Goal: Check status: Check status

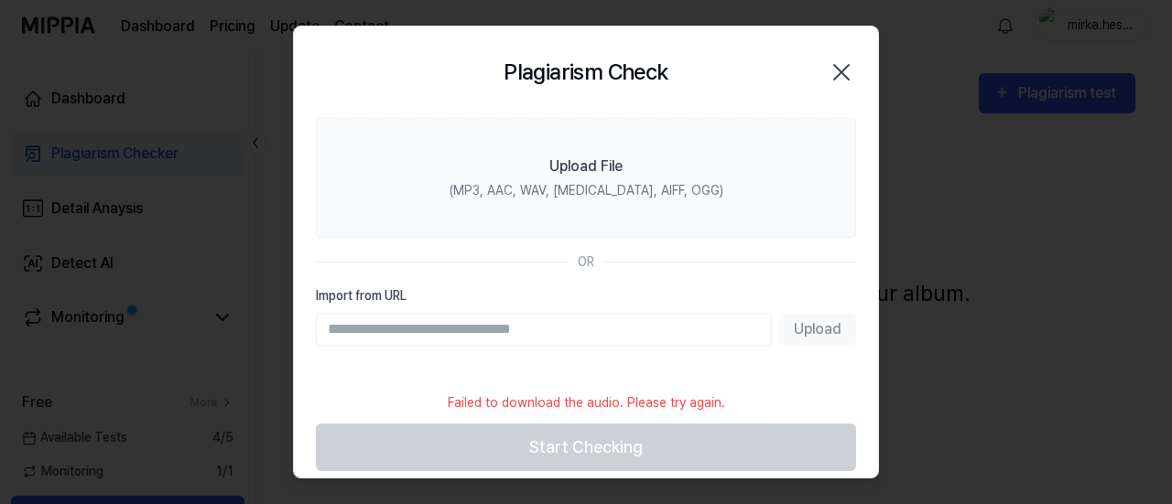
click at [686, 395] on div "Failed to download the audio. Please try again." at bounding box center [586, 403] width 299 height 41
click at [600, 331] on input "Import from URL" at bounding box center [544, 329] width 456 height 33
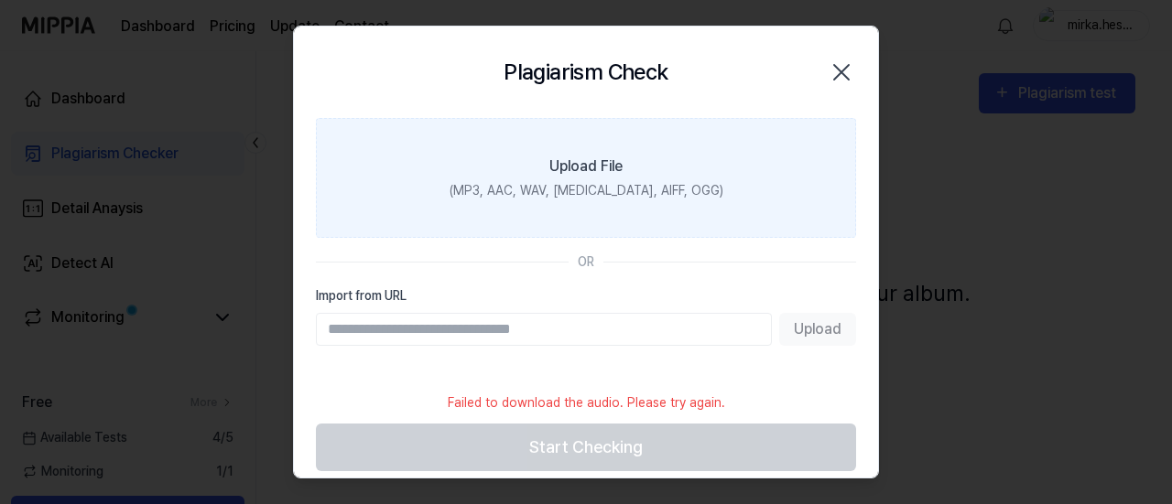
click at [606, 164] on div "Upload File" at bounding box center [585, 167] width 73 height 22
click at [0, 0] on input "Upload File (MP3, AAC, WAV, FLAC, AIFF, OGG)" at bounding box center [0, 0] width 0 height 0
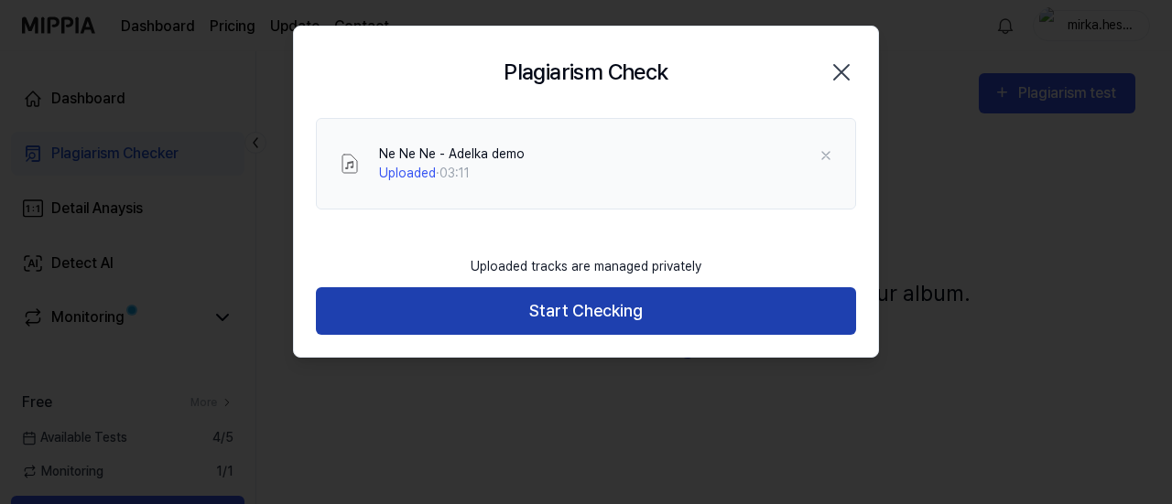
click at [566, 305] on button "Start Checking" at bounding box center [586, 311] width 540 height 49
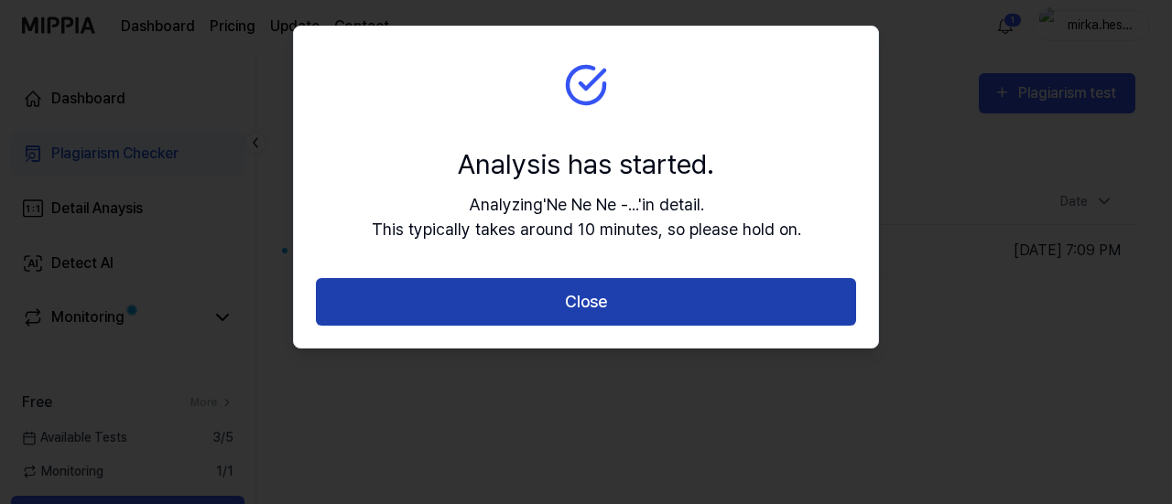
click at [676, 302] on button "Close" at bounding box center [586, 302] width 540 height 49
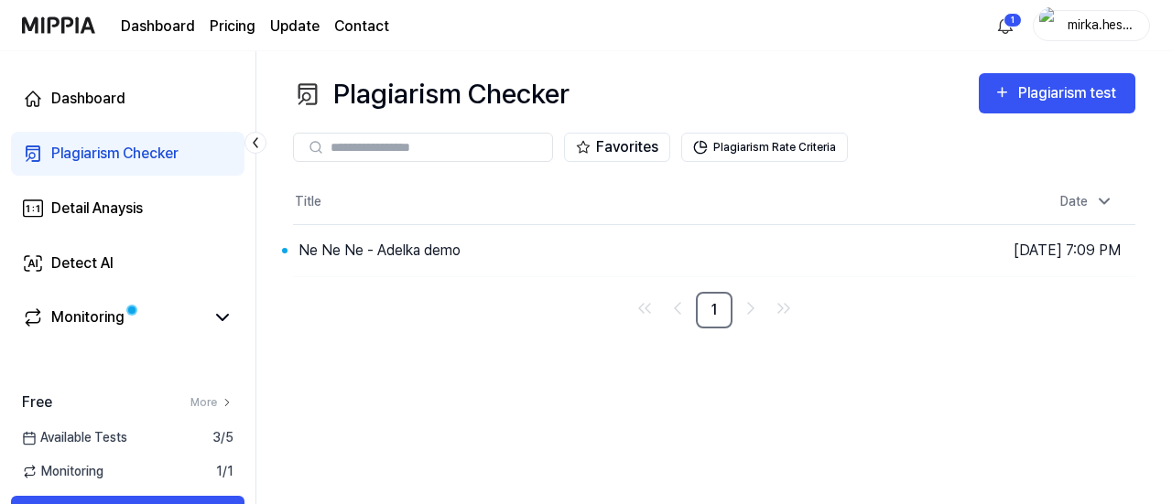
click at [1025, 340] on div "Plagiarism Checker Plagiarism test Plagiarism Checker Detail Analysis Detect AI…" at bounding box center [713, 277] width 915 height 453
click at [68, 310] on div "Monitoring" at bounding box center [87, 318] width 73 height 22
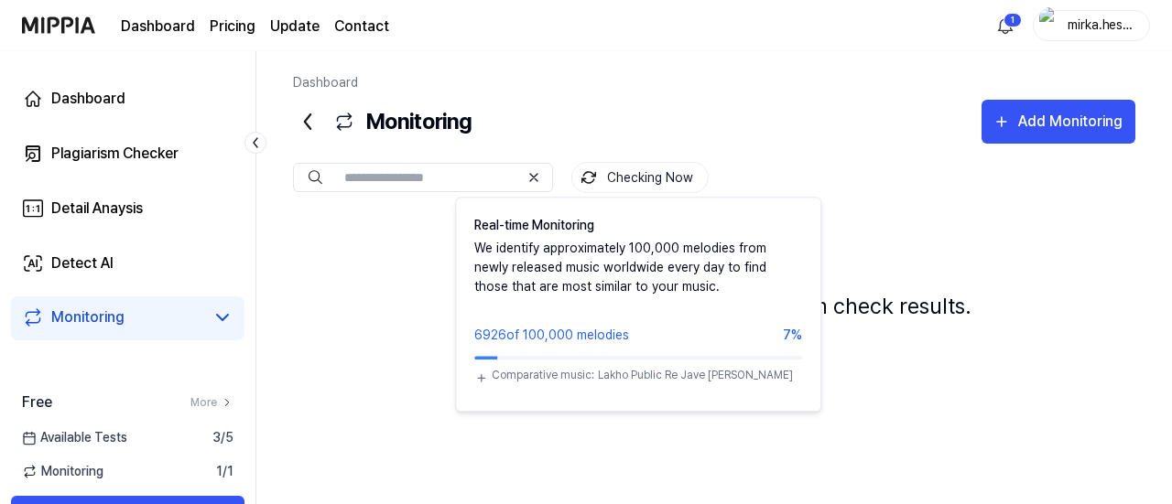
click at [663, 184] on button "Checking Now" at bounding box center [639, 177] width 137 height 31
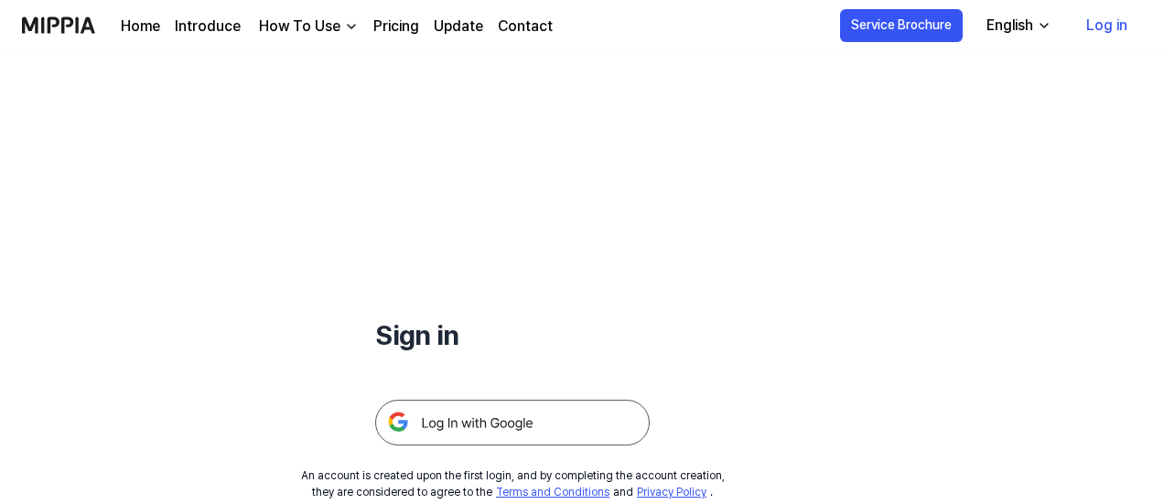
click at [505, 428] on img at bounding box center [512, 423] width 275 height 46
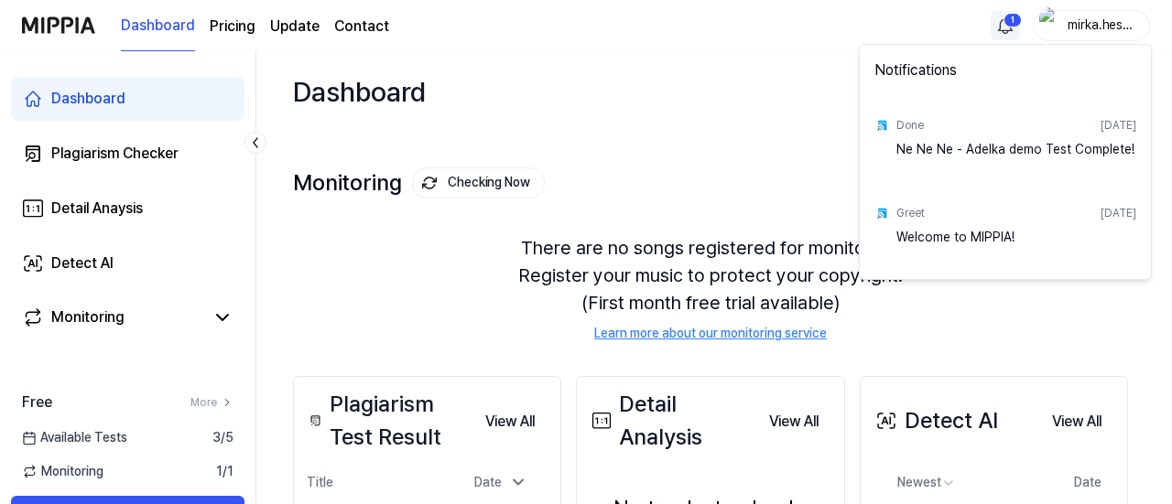
click at [1000, 32] on html "Dashboard Pricing Update Contact 1 mirka.hesova Dashboard Plagiarism Checker De…" at bounding box center [586, 252] width 1172 height 504
click at [987, 124] on div "Done Aug 26, 2025" at bounding box center [1016, 125] width 240 height 29
click at [921, 152] on div "Ne Ne Ne - Adelka demo Test Complete!" at bounding box center [1016, 158] width 240 height 37
click at [909, 123] on div "Done" at bounding box center [909, 125] width 27 height 16
click at [1087, 145] on div "Ne Ne Ne - Adelka demo Test Complete!" at bounding box center [1016, 158] width 240 height 37
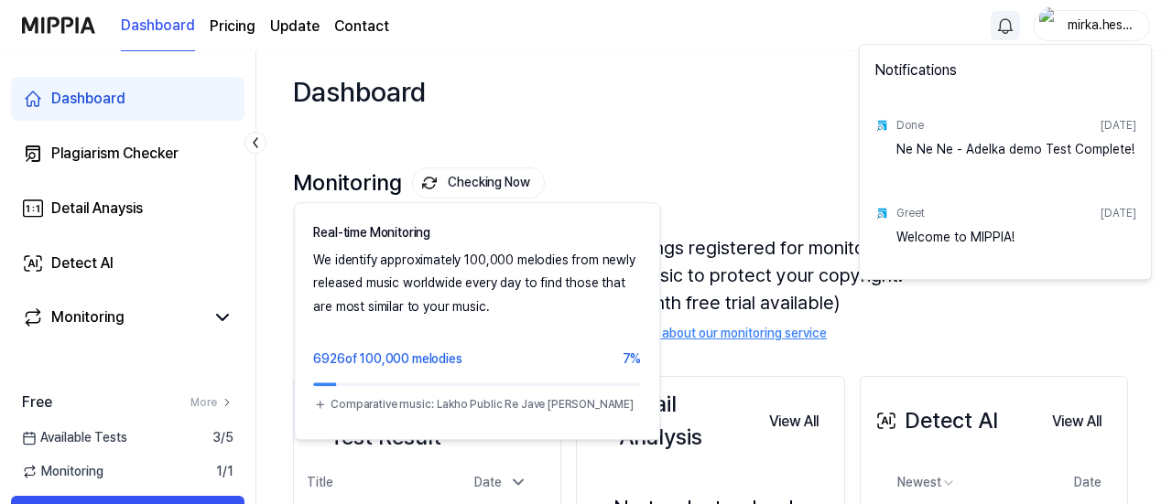
click at [517, 186] on html "Dashboard Pricing Update Contact mirka.hesova Dashboard Plagiarism Checker Deta…" at bounding box center [586, 252] width 1172 height 504
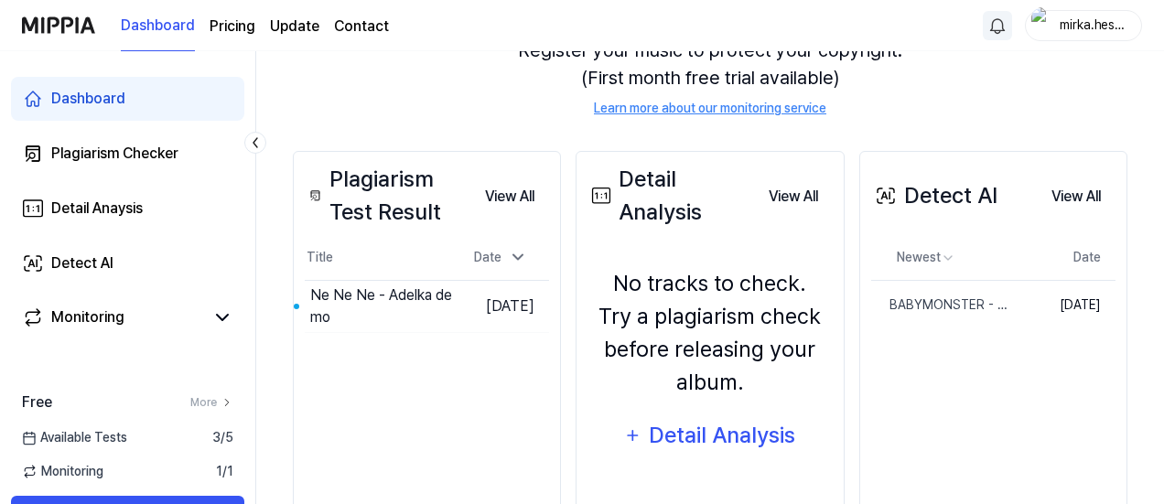
scroll to position [226, 0]
click at [99, 437] on span "Available Tests" at bounding box center [74, 437] width 105 height 19
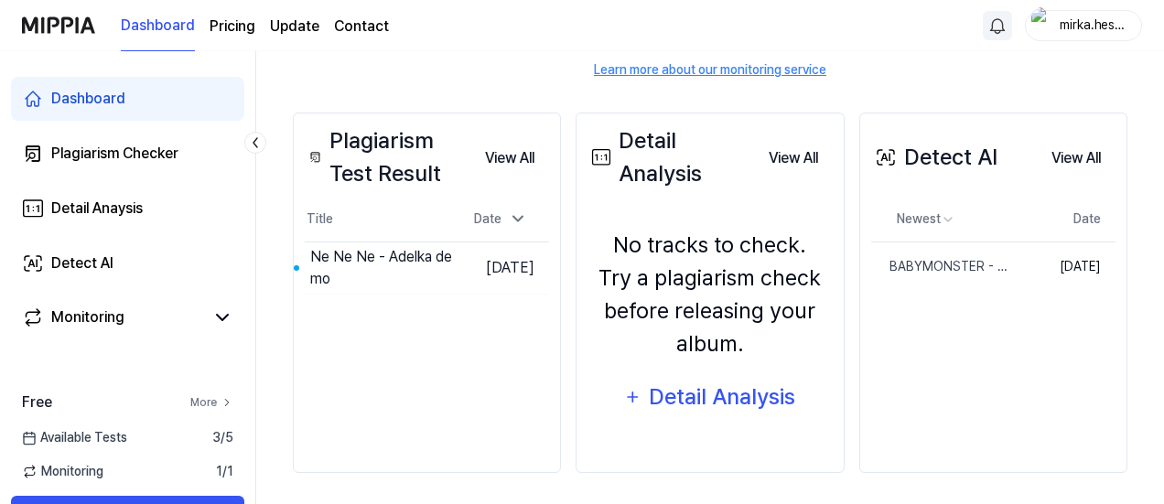
click at [223, 404] on icon at bounding box center [227, 402] width 13 height 13
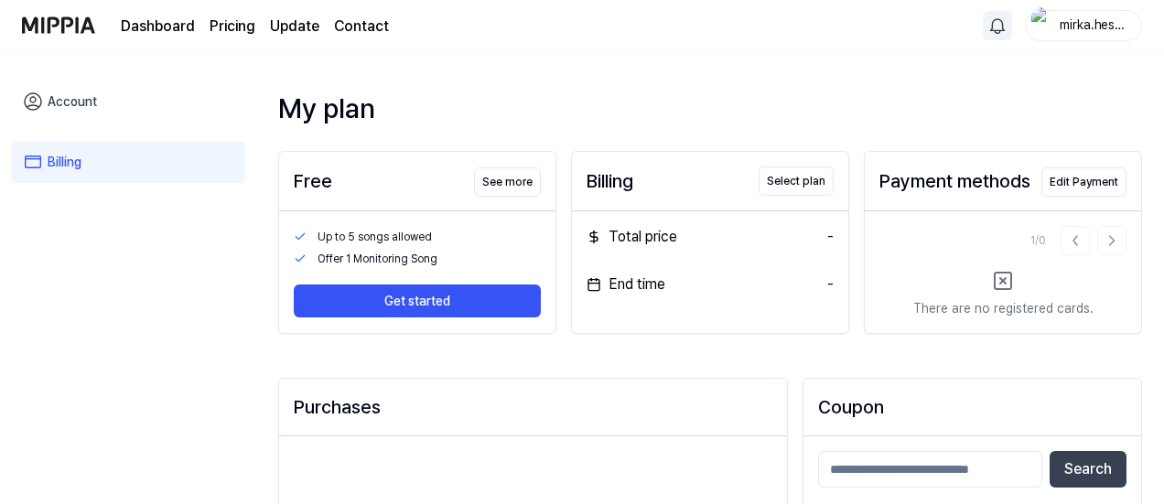
click at [86, 98] on link "Account" at bounding box center [128, 102] width 234 height 42
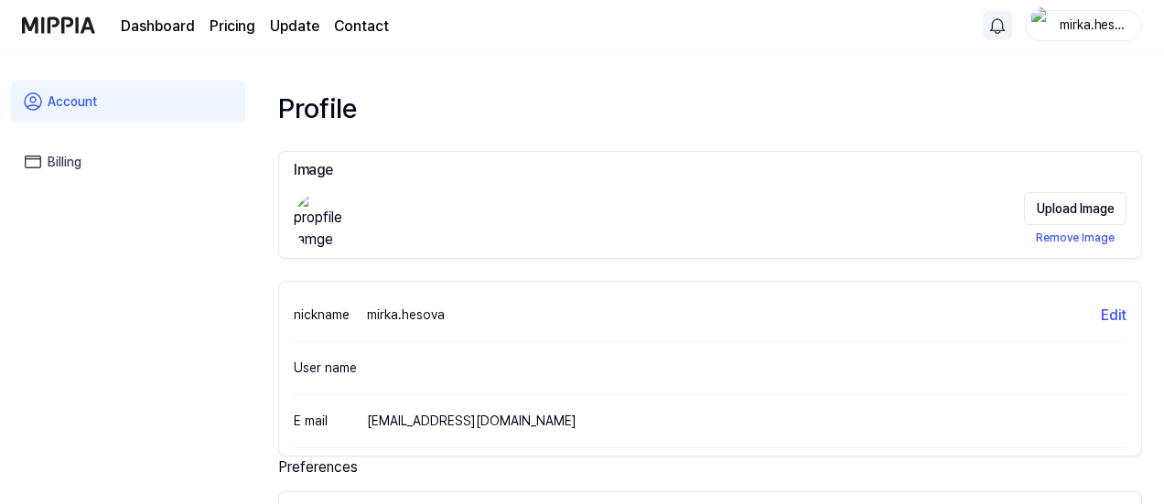
click at [70, 24] on img at bounding box center [58, 25] width 73 height 50
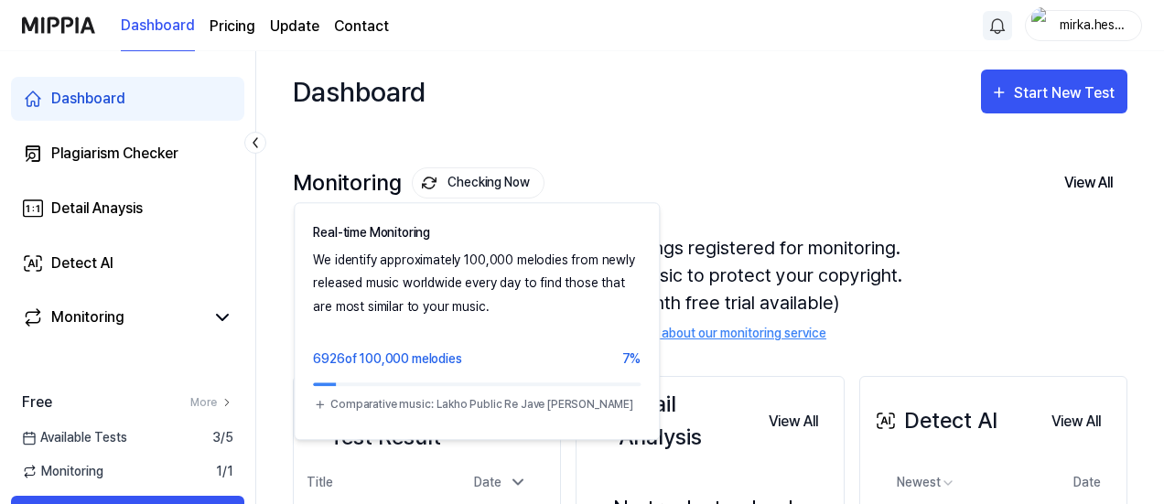
click at [500, 179] on button "Checking Now" at bounding box center [478, 183] width 133 height 31
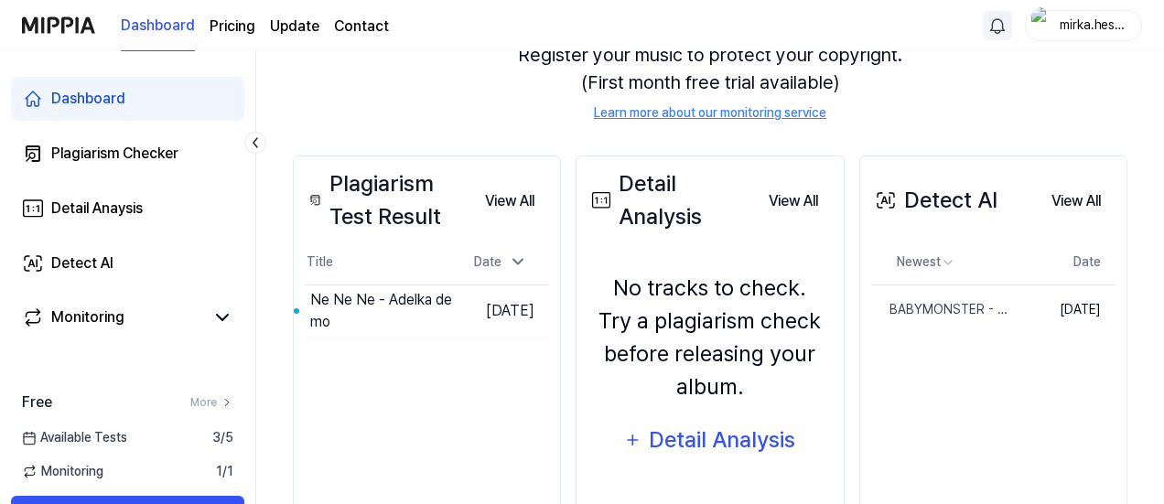
scroll to position [222, 0]
click at [364, 314] on button "Go to Results" at bounding box center [403, 310] width 98 height 29
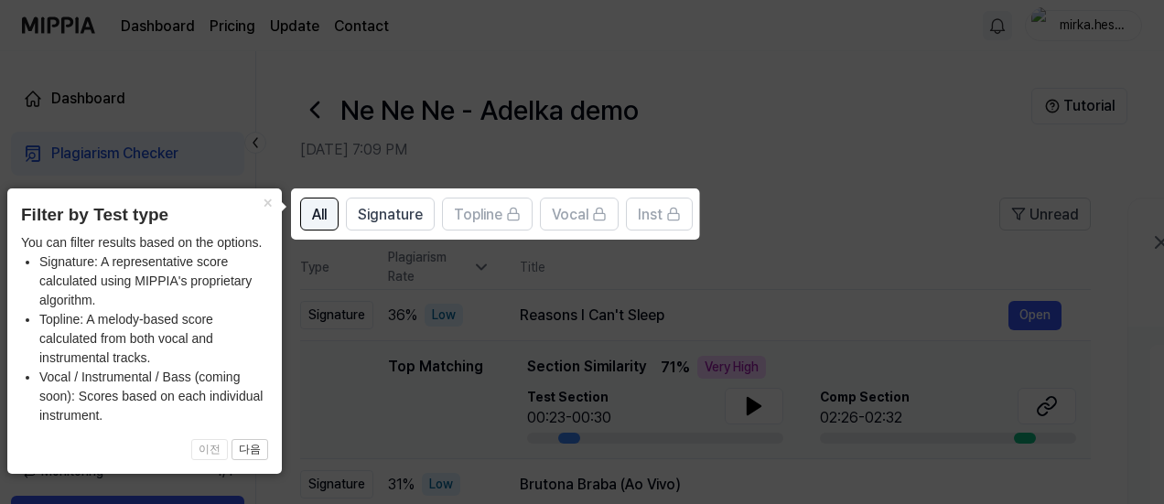
click at [329, 212] on button "All" at bounding box center [319, 214] width 38 height 33
click at [777, 180] on icon at bounding box center [586, 252] width 1172 height 504
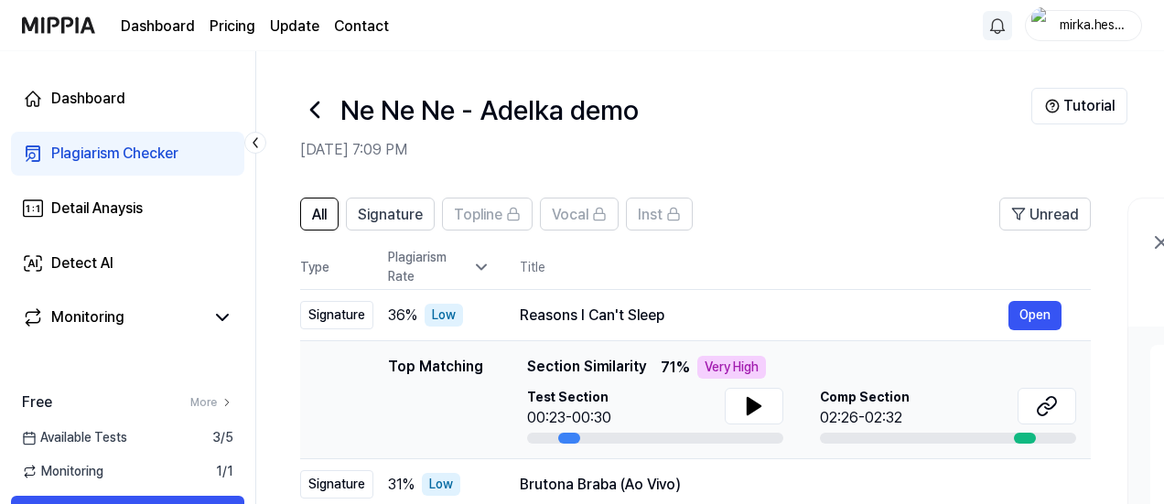
scroll to position [81, 0]
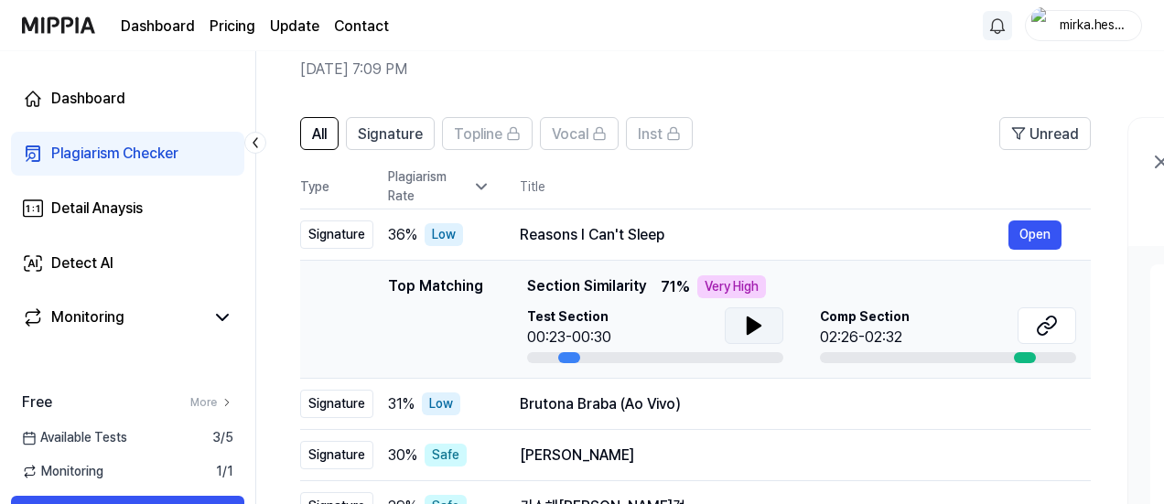
click at [749, 329] on icon at bounding box center [754, 326] width 13 height 16
click at [1022, 233] on button "Open" at bounding box center [1035, 235] width 53 height 29
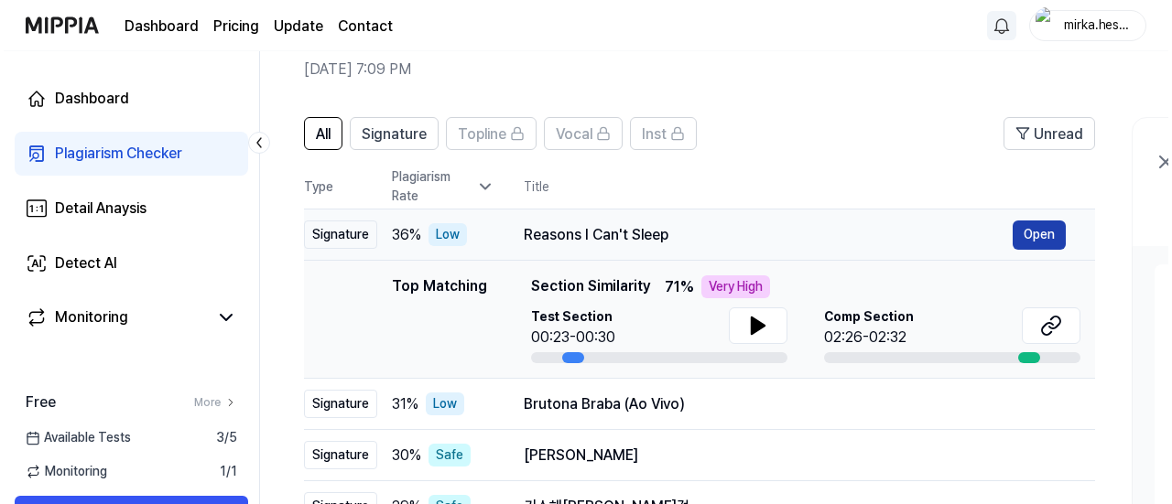
scroll to position [0, 0]
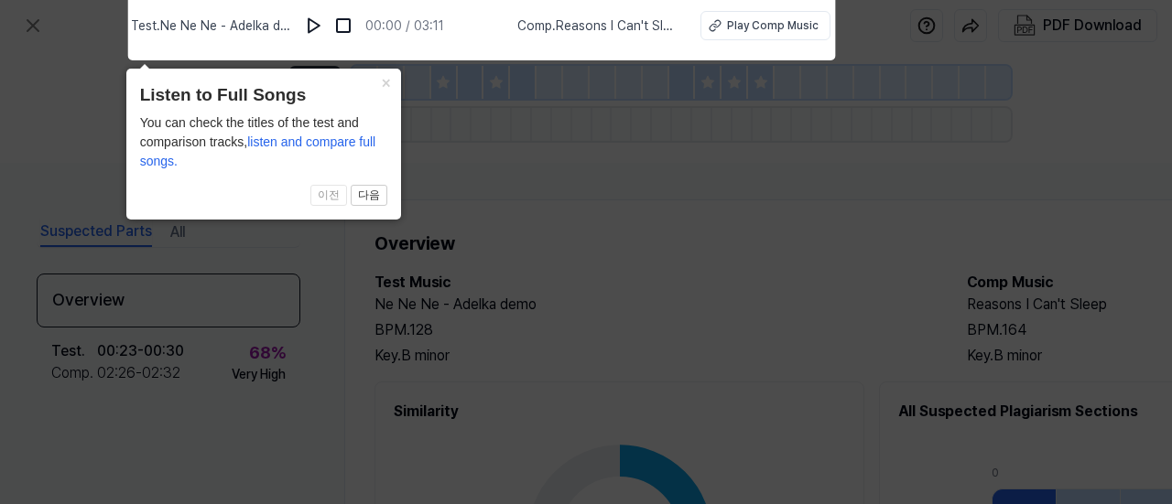
click at [730, 217] on icon at bounding box center [586, 248] width 1172 height 514
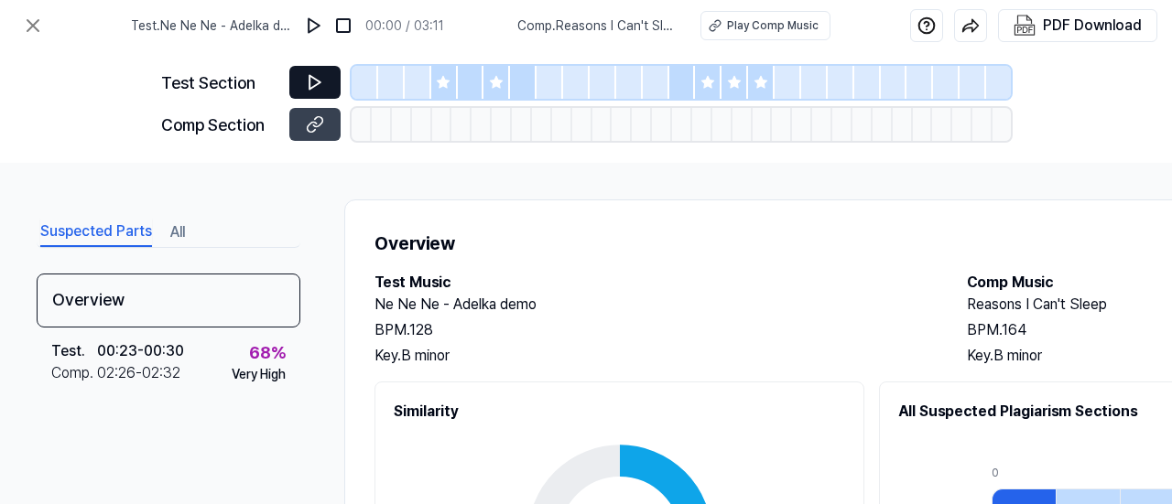
click at [317, 74] on icon at bounding box center [315, 82] width 18 height 18
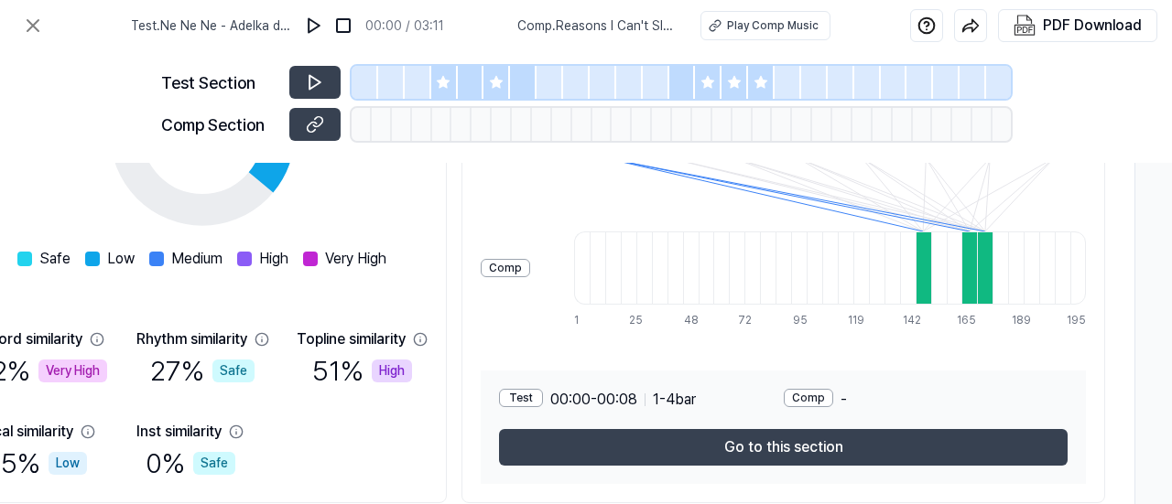
scroll to position [405, 425]
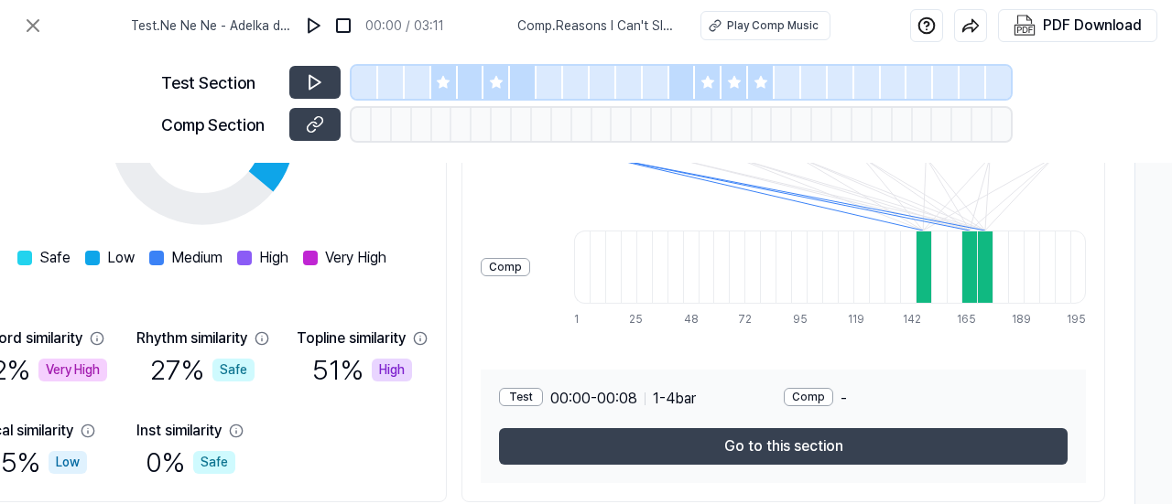
click at [525, 391] on div "Test" at bounding box center [521, 397] width 44 height 18
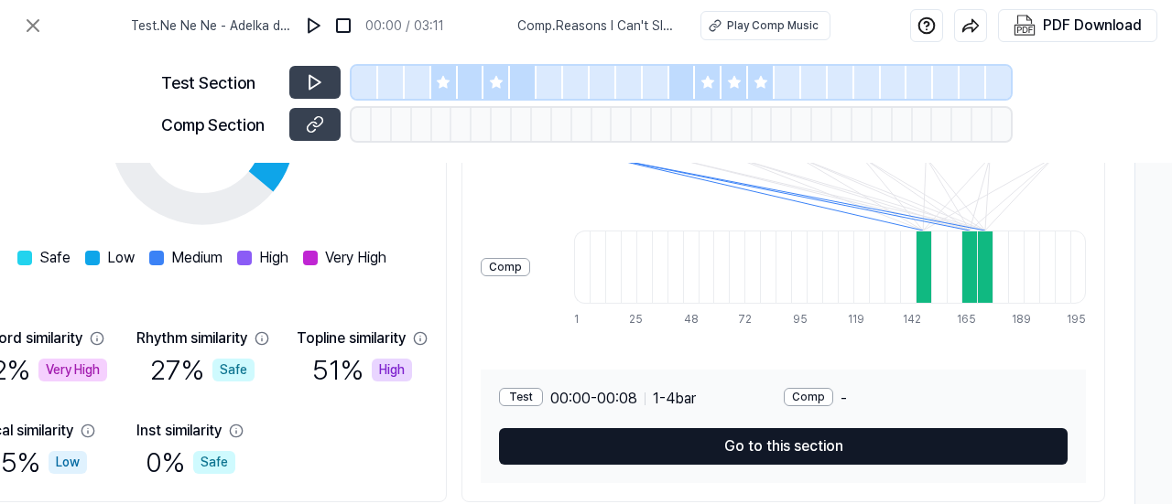
click at [707, 441] on button "Go to this section" at bounding box center [783, 446] width 568 height 37
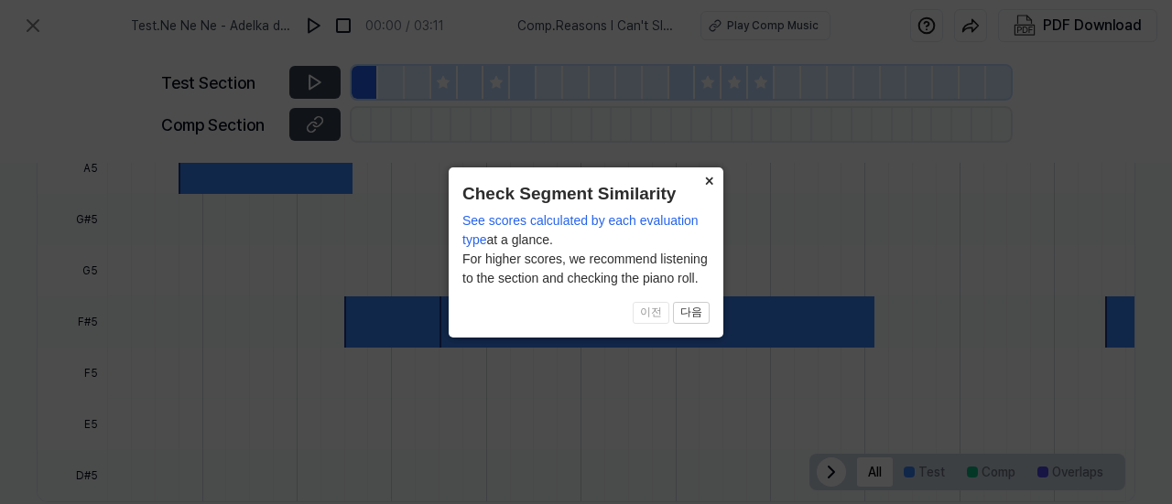
click at [708, 182] on button "×" at bounding box center [708, 181] width 29 height 26
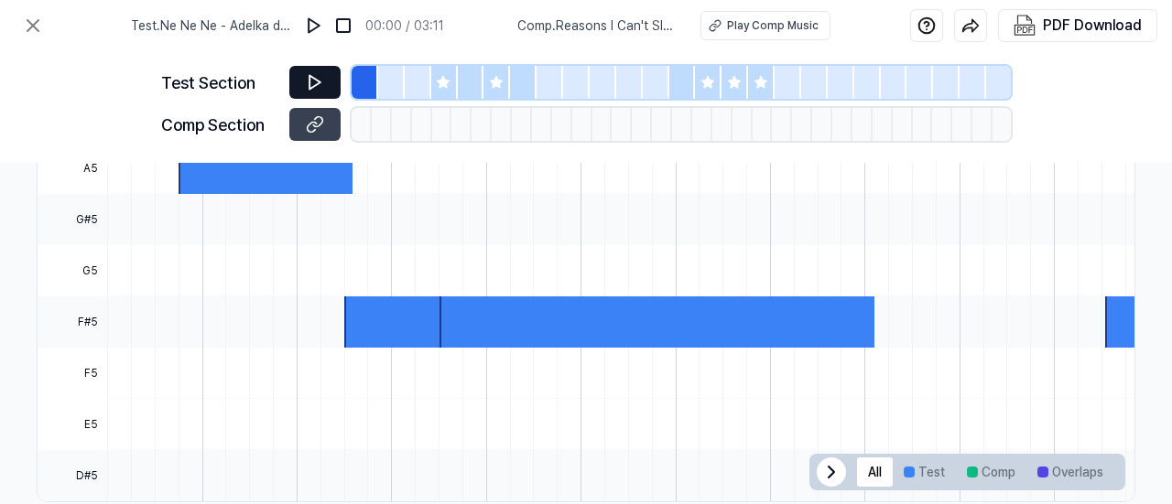
click at [311, 79] on icon at bounding box center [315, 82] width 18 height 18
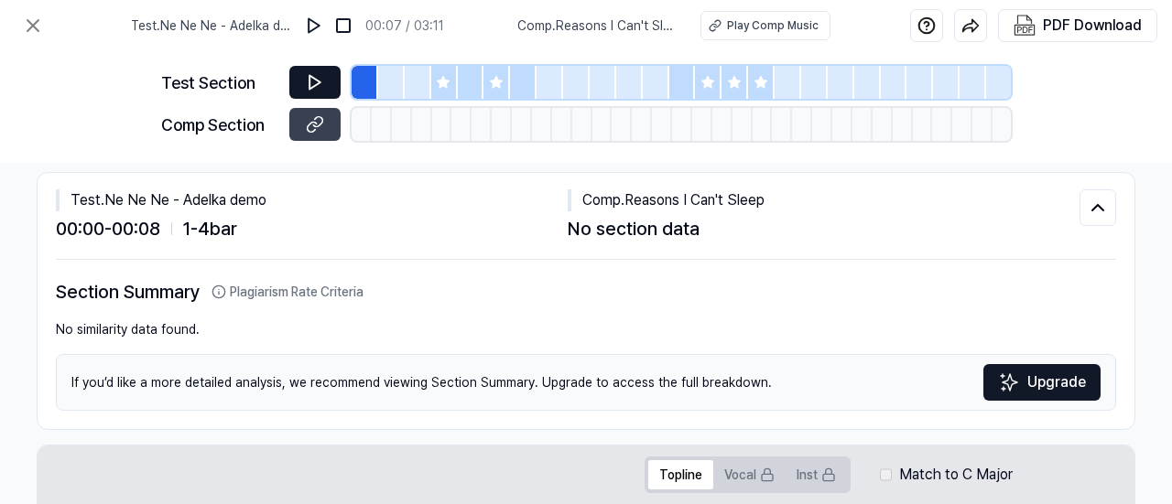
scroll to position [0, 315]
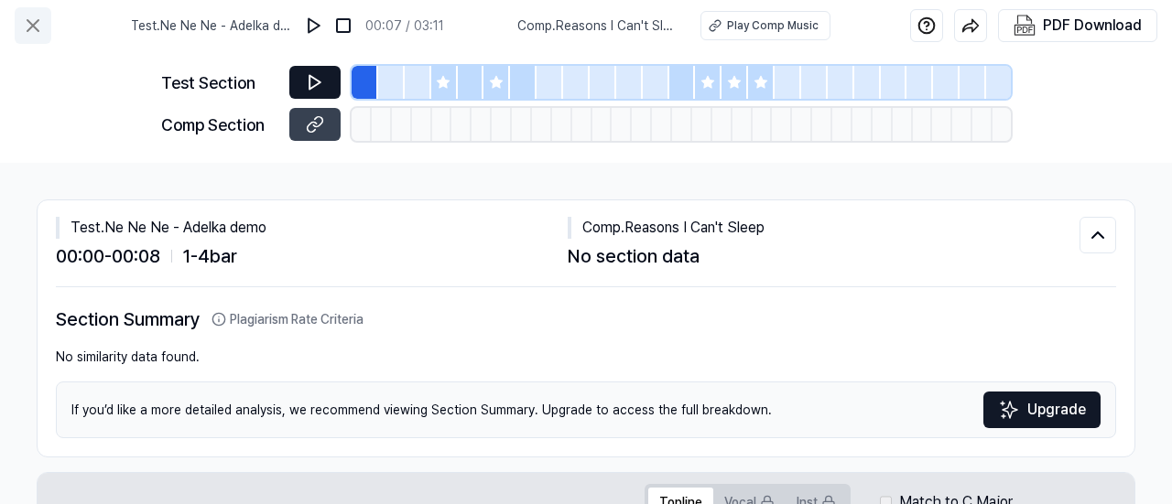
click at [39, 33] on icon at bounding box center [33, 26] width 22 height 22
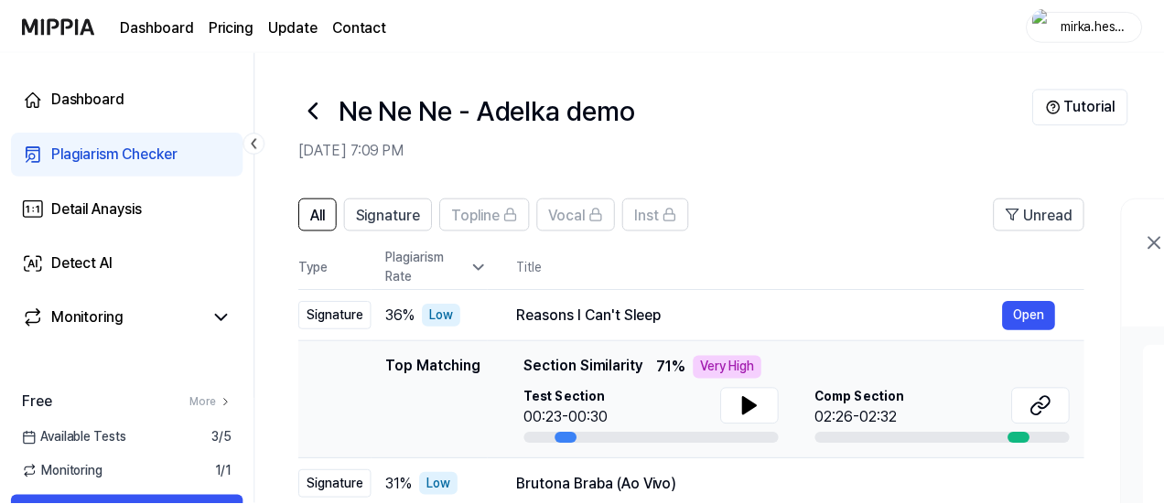
scroll to position [81, 0]
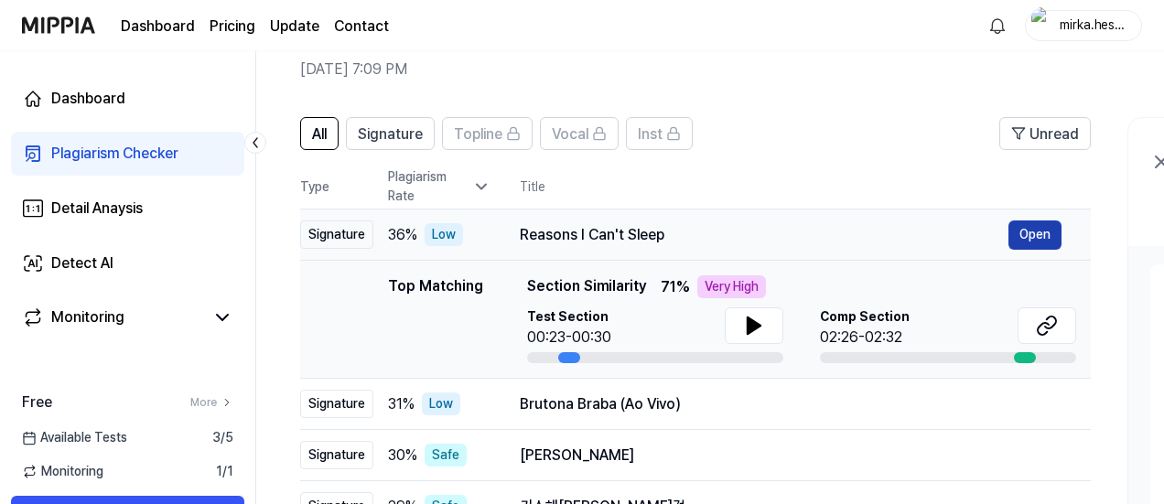
click at [1018, 233] on button "Open" at bounding box center [1035, 235] width 53 height 29
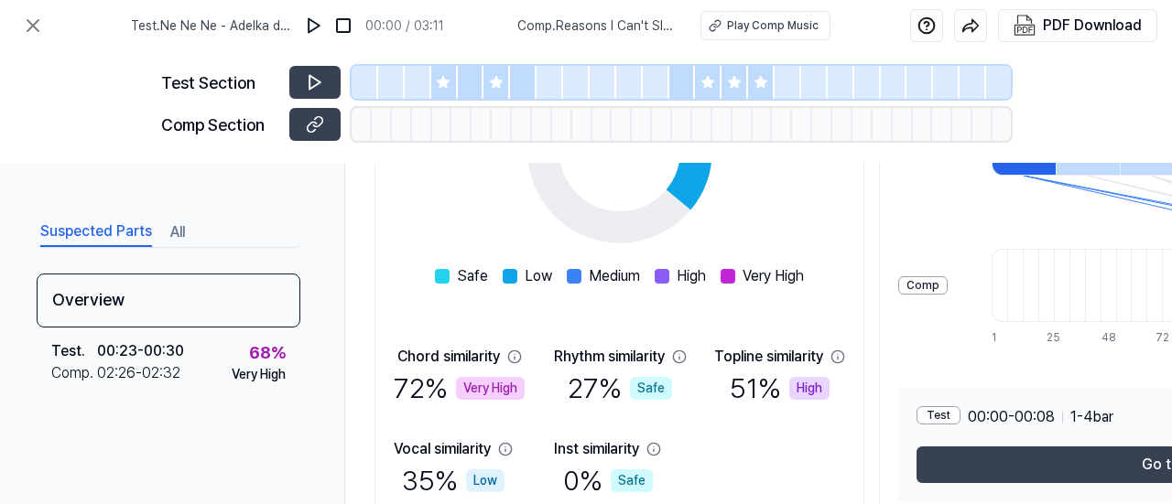
scroll to position [475, 0]
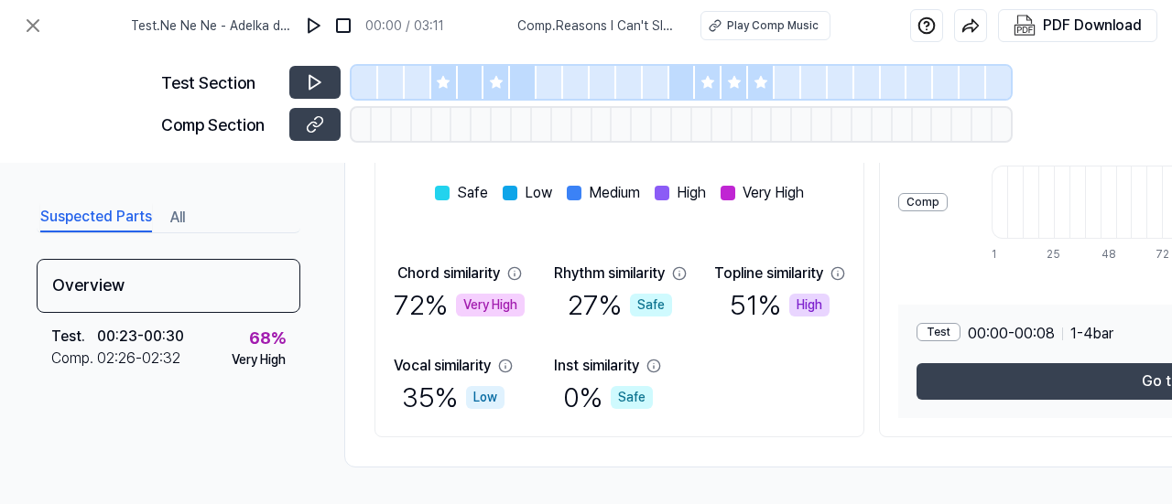
click at [179, 213] on button "All" at bounding box center [177, 217] width 15 height 29
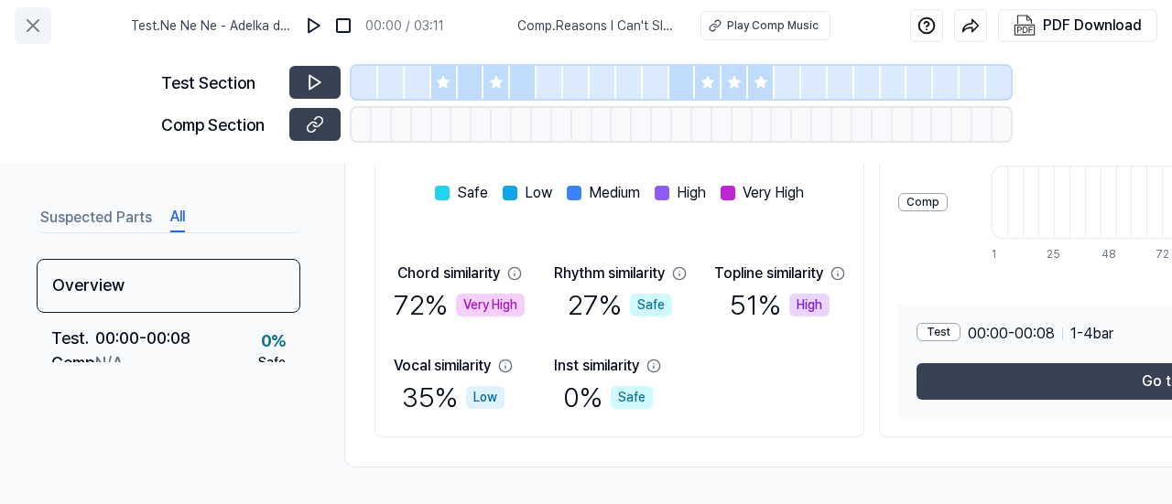
click at [40, 24] on icon at bounding box center [33, 26] width 22 height 22
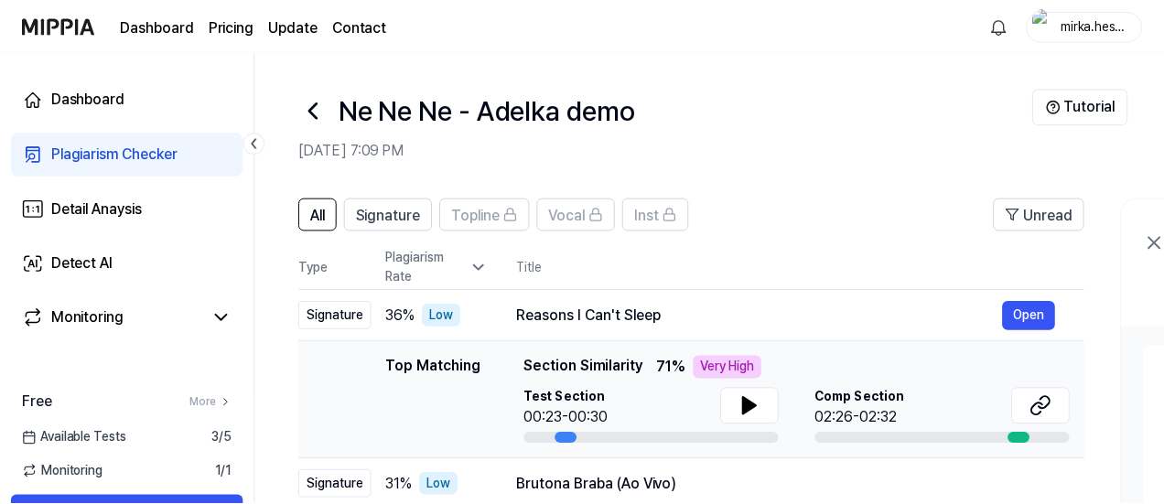
scroll to position [81, 0]
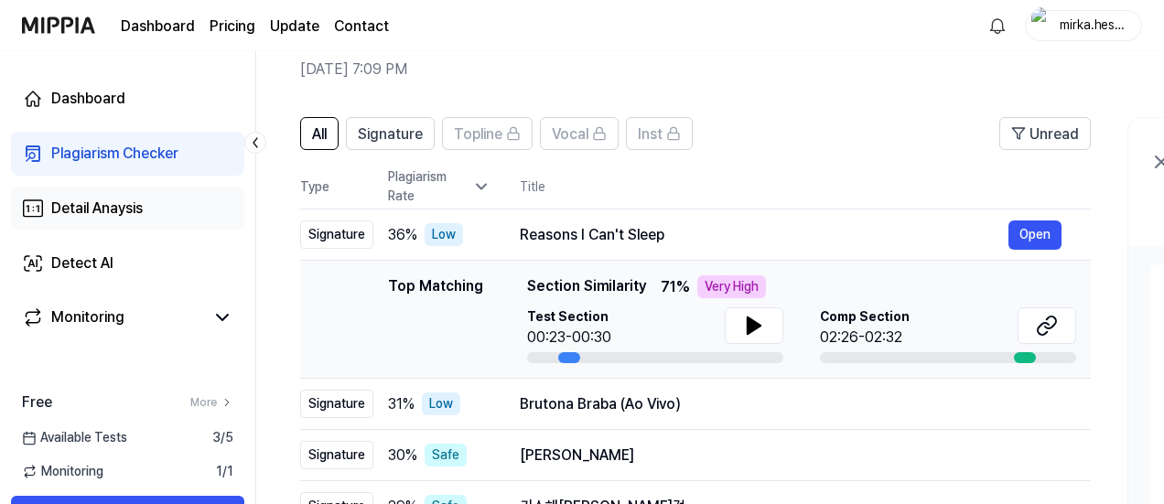
click at [93, 202] on div "Detail Anaysis" at bounding box center [97, 209] width 92 height 22
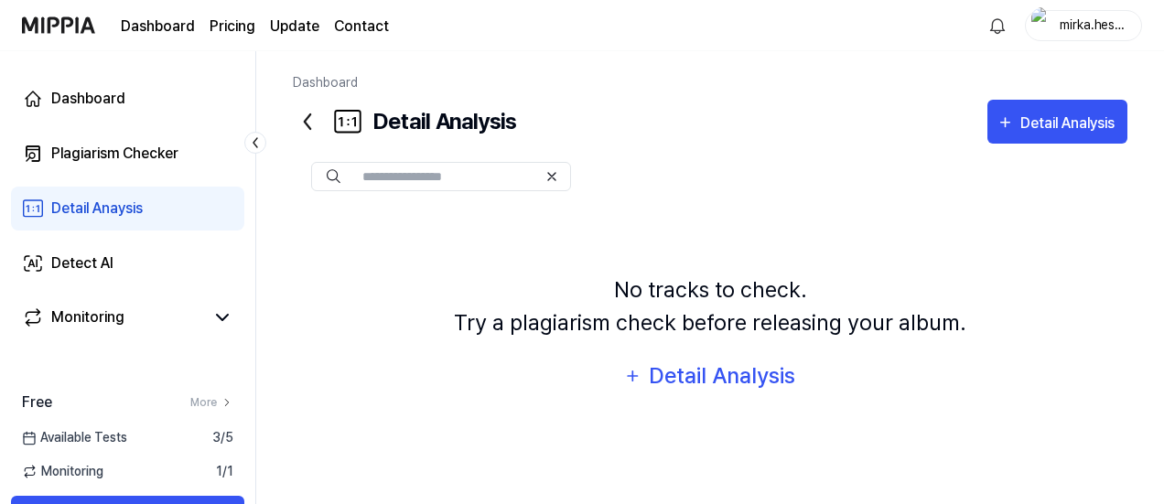
scroll to position [0, 0]
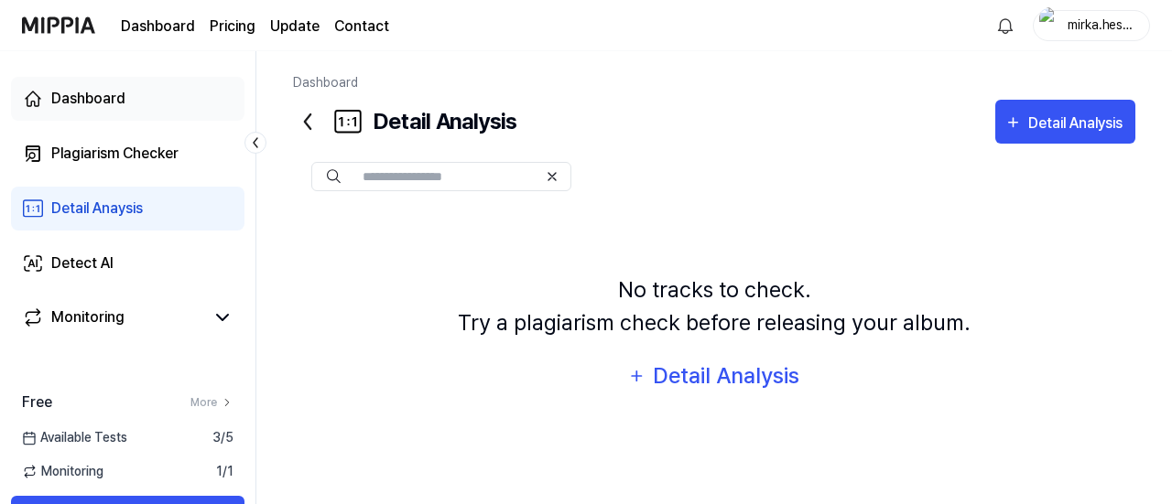
click at [103, 103] on div "Dashboard" at bounding box center [88, 99] width 74 height 22
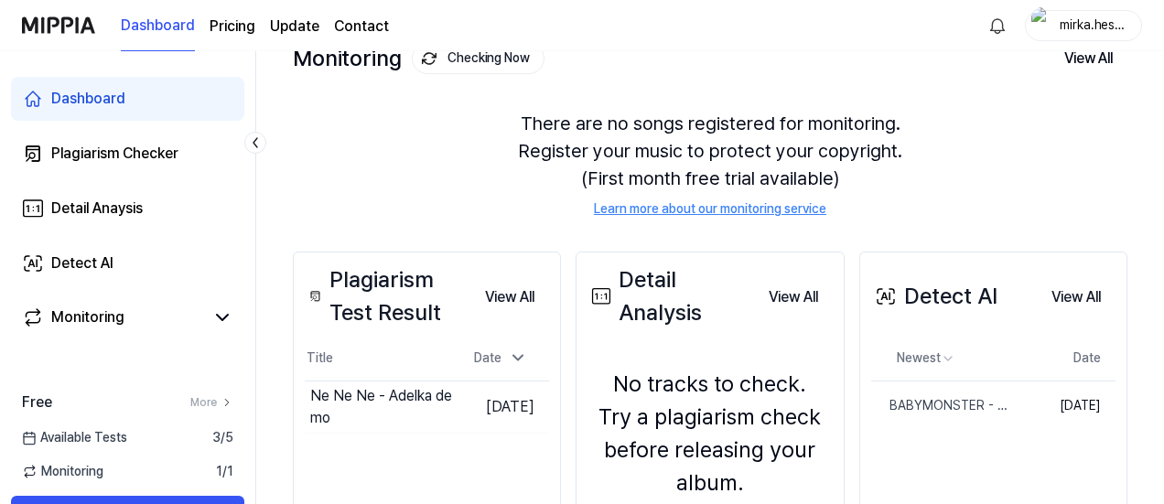
scroll to position [229, 0]
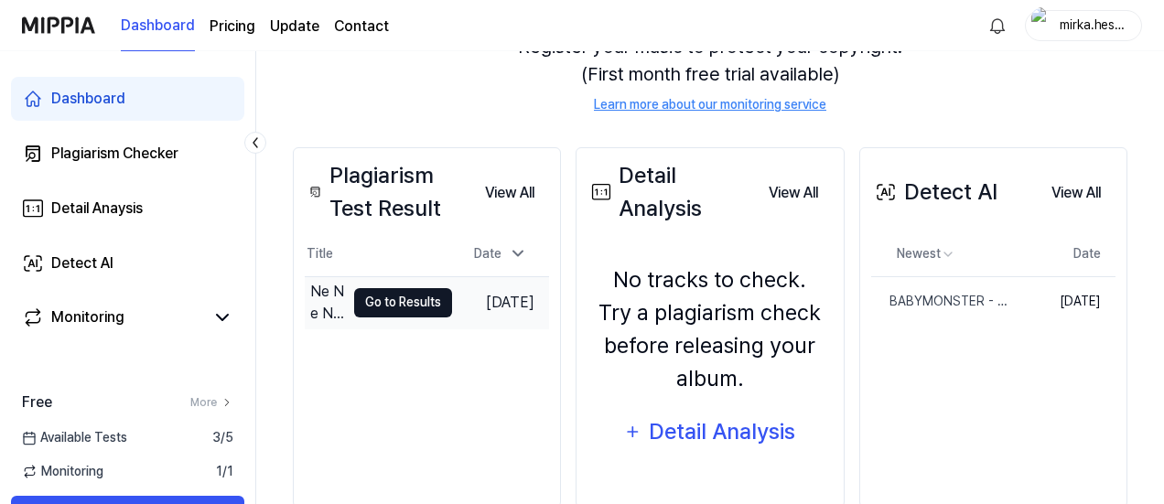
click at [354, 311] on button "Go to Results" at bounding box center [403, 302] width 98 height 29
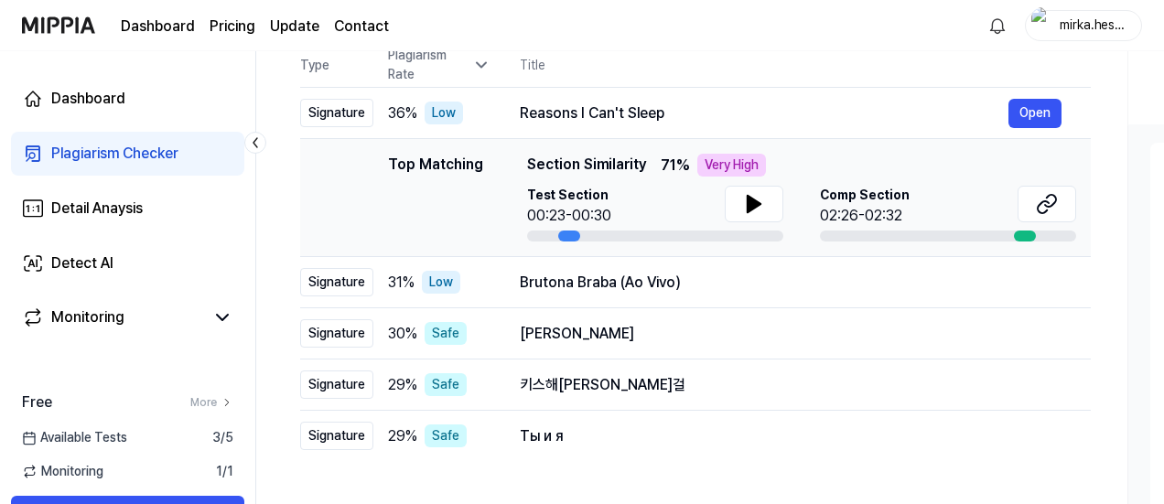
scroll to position [204, 0]
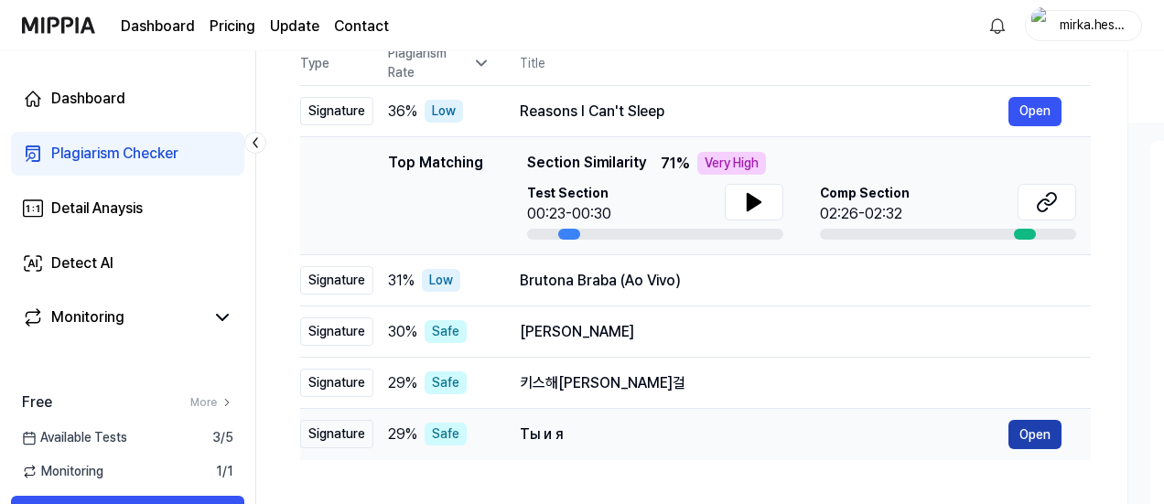
click at [1051, 439] on button "Open" at bounding box center [1035, 434] width 53 height 29
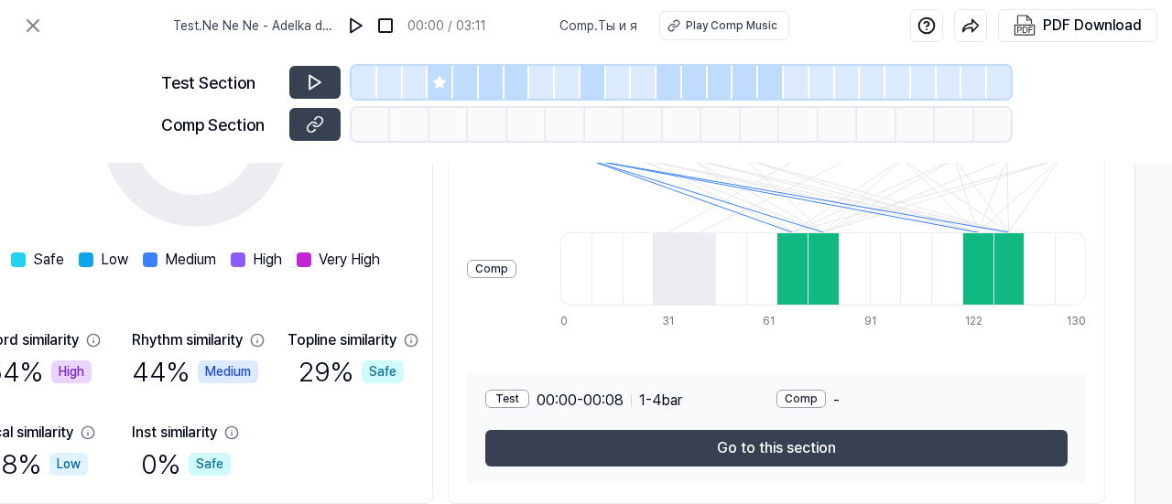
scroll to position [404, 425]
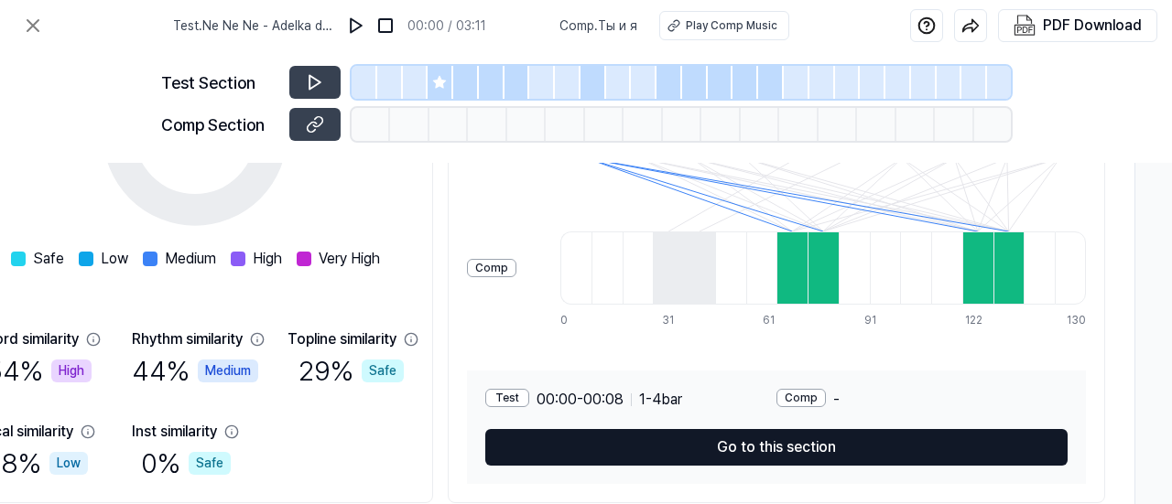
click at [821, 457] on button "Go to this section" at bounding box center [776, 447] width 582 height 37
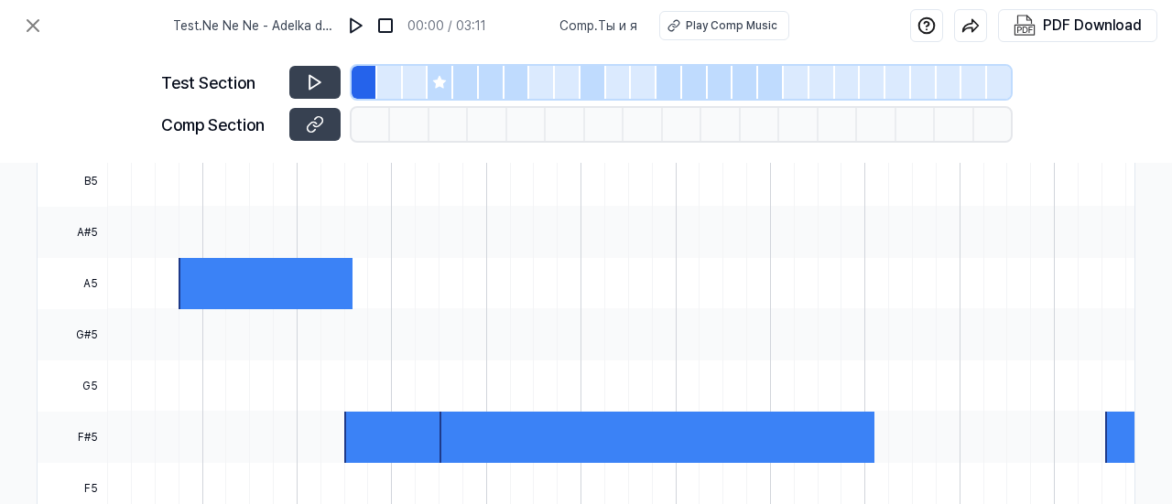
scroll to position [715, 315]
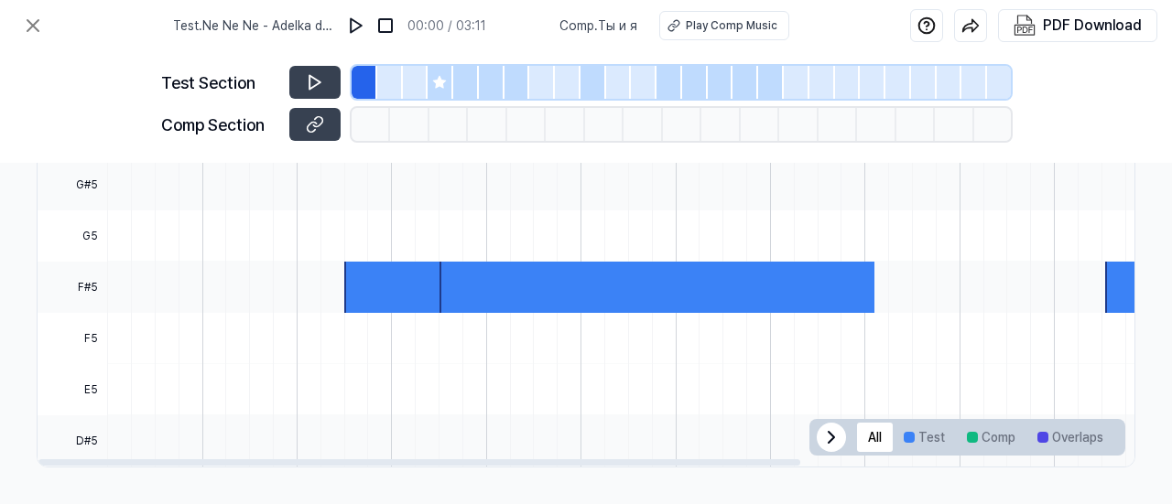
click at [822, 438] on icon at bounding box center [831, 438] width 22 height 22
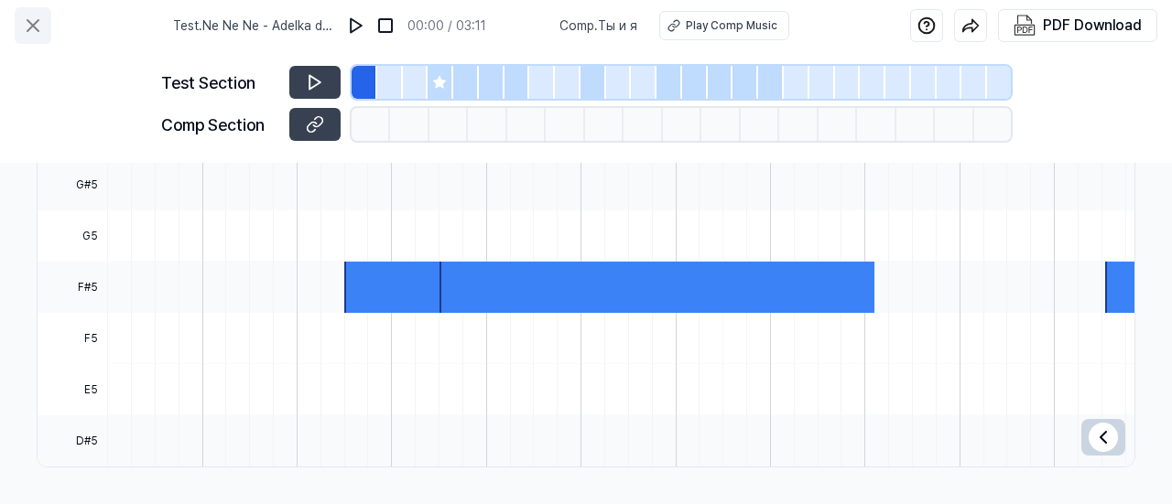
click at [33, 25] on icon at bounding box center [32, 25] width 11 height 11
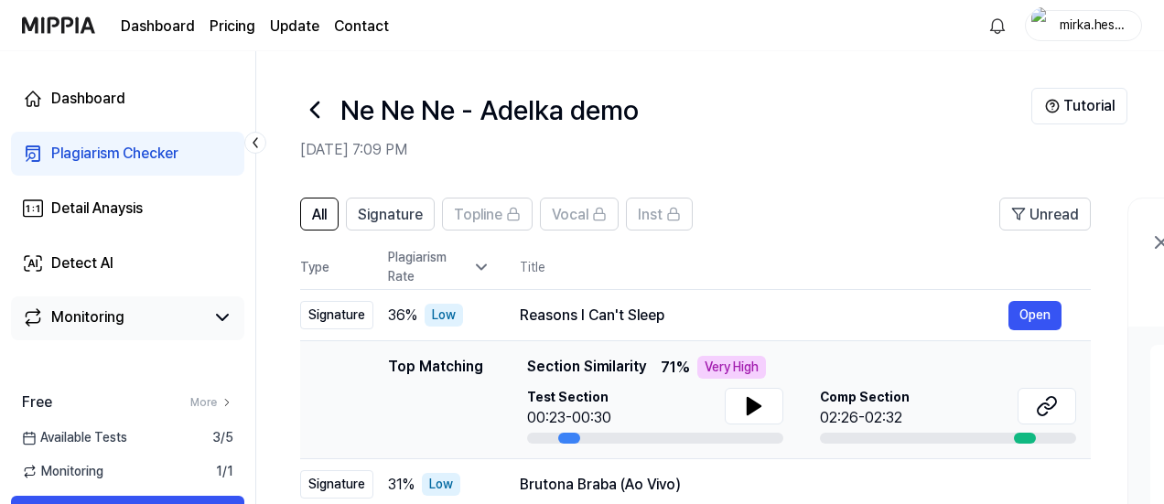
click at [98, 319] on div "Monitoring" at bounding box center [87, 318] width 73 height 22
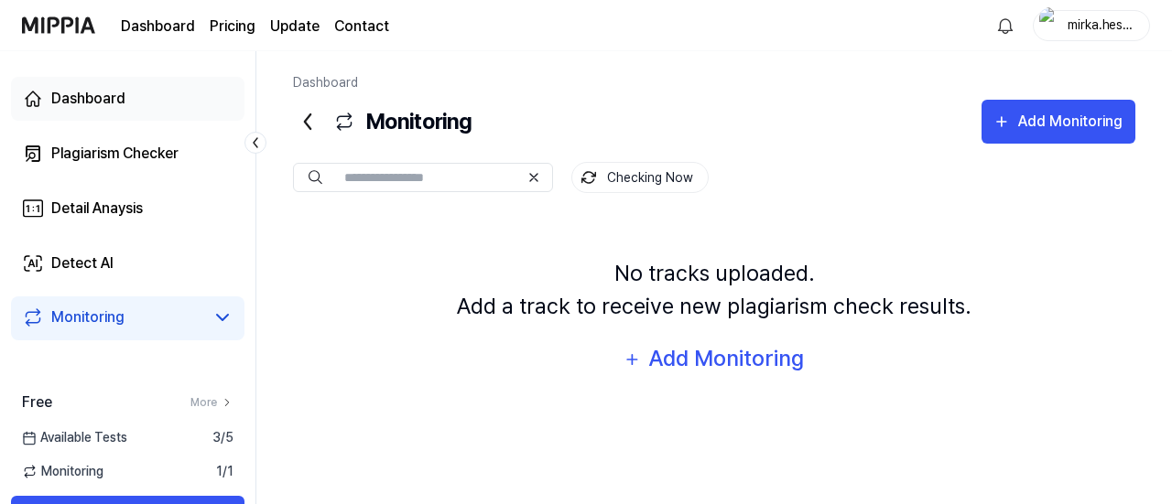
click at [106, 103] on div "Dashboard" at bounding box center [88, 99] width 74 height 22
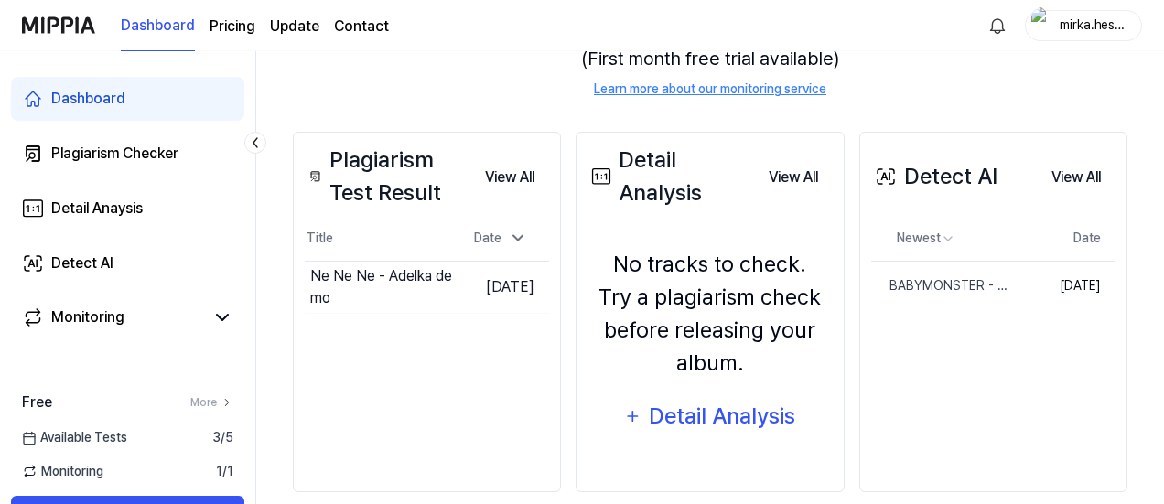
scroll to position [246, 0]
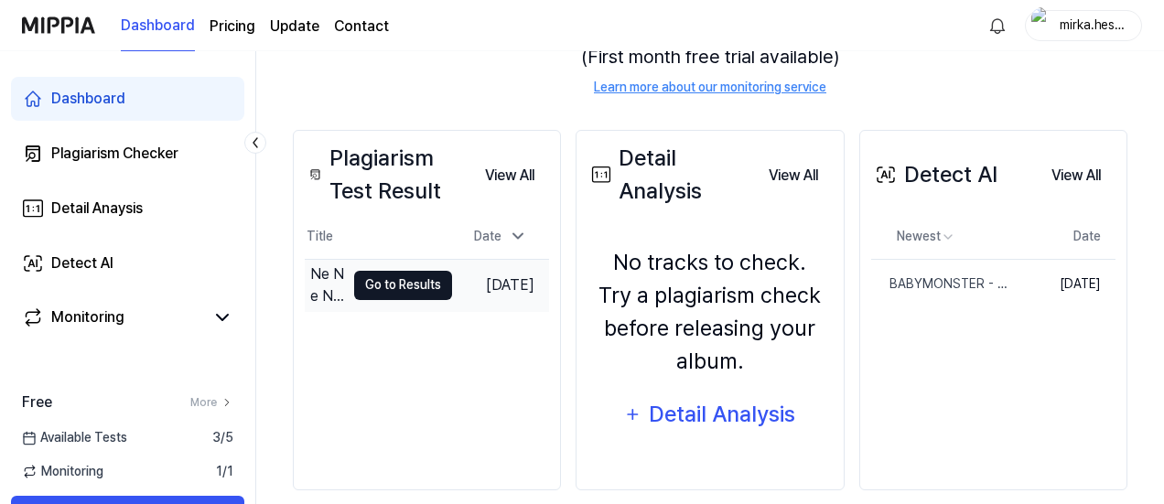
click at [369, 281] on button "Go to Results" at bounding box center [403, 285] width 98 height 29
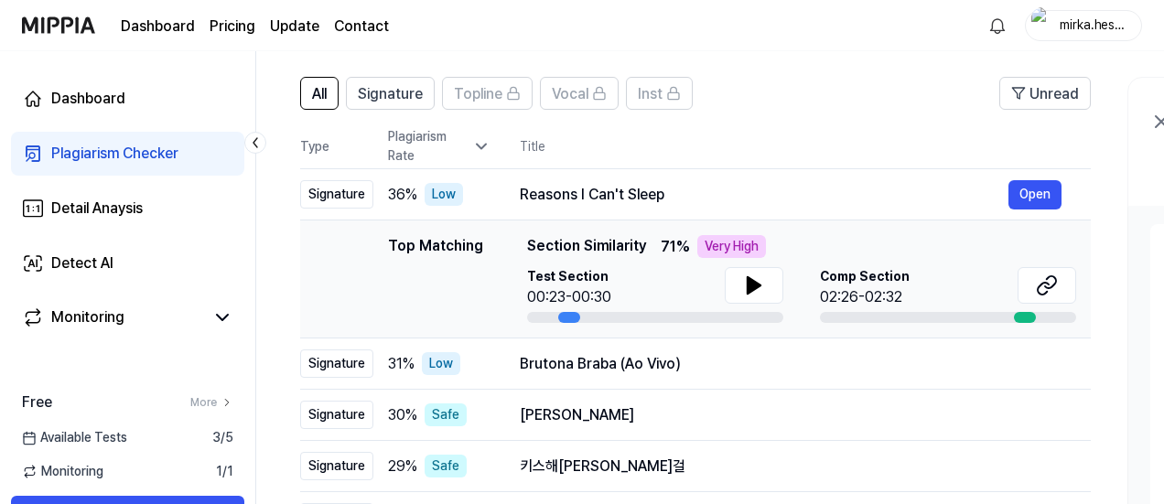
scroll to position [136, 0]
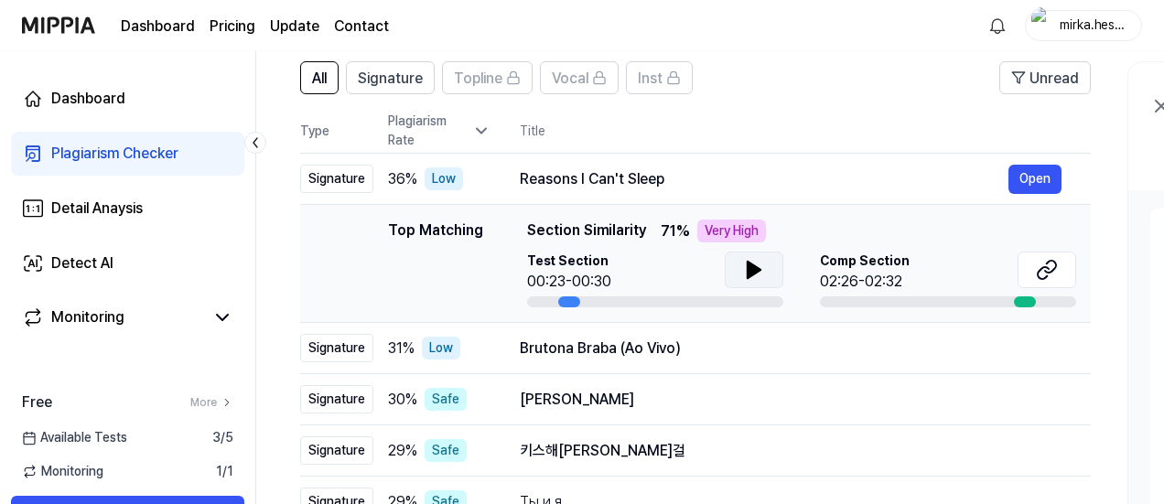
click at [771, 281] on button at bounding box center [754, 270] width 59 height 37
click at [1065, 272] on button at bounding box center [1047, 270] width 59 height 37
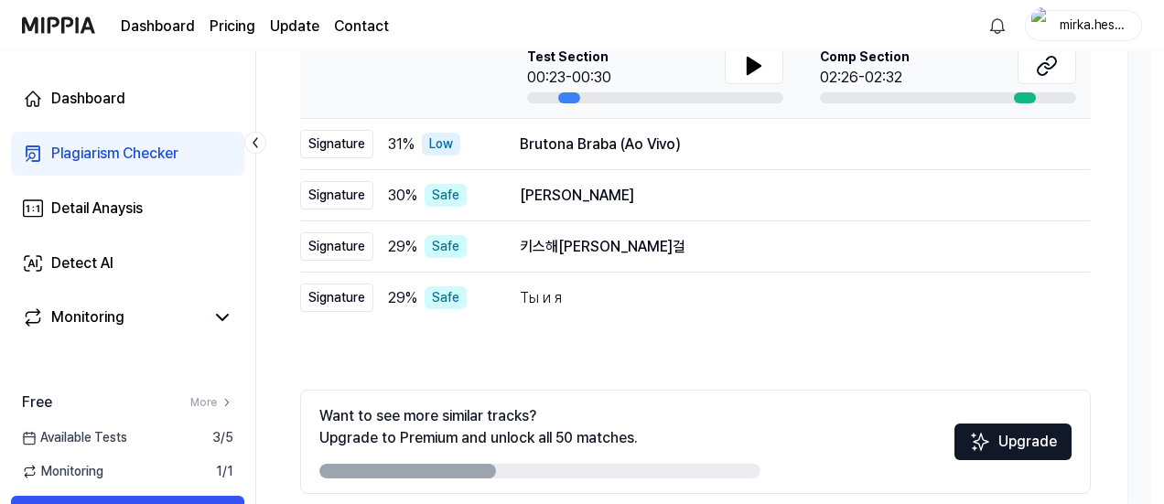
scroll to position [417, 0]
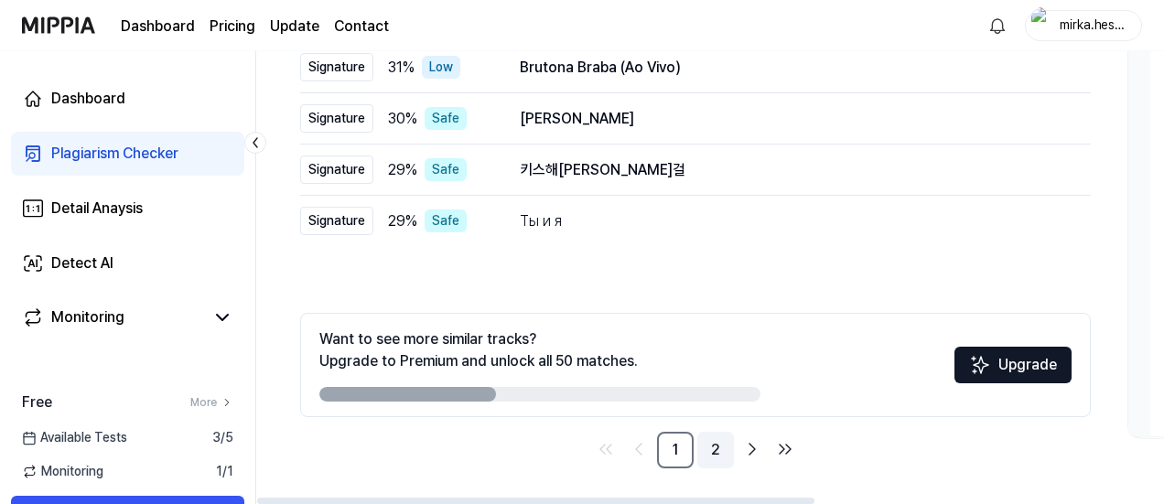
click at [723, 447] on link "2" at bounding box center [715, 450] width 37 height 37
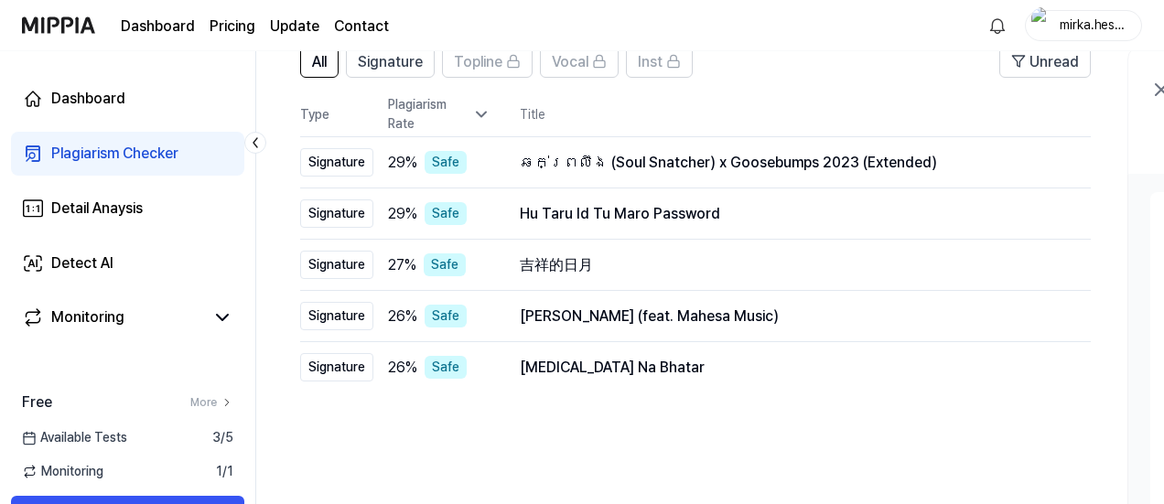
scroll to position [146, 0]
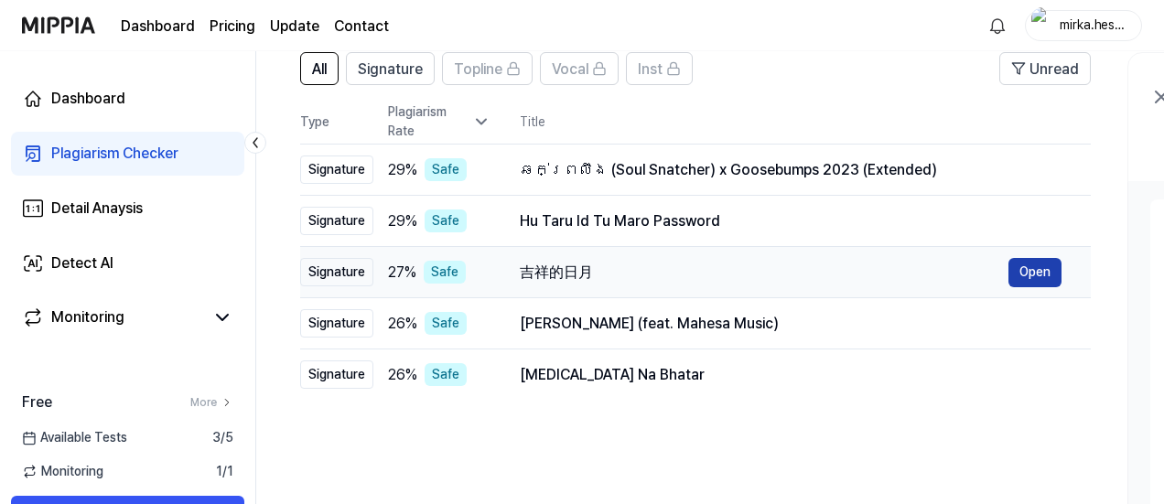
click at [1022, 274] on button "Open" at bounding box center [1035, 272] width 53 height 29
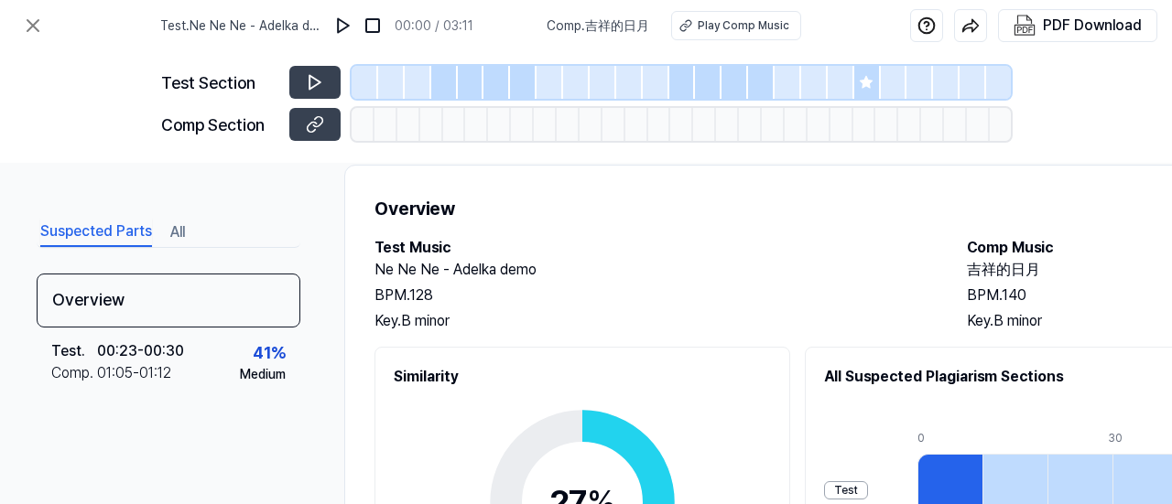
scroll to position [0, 0]
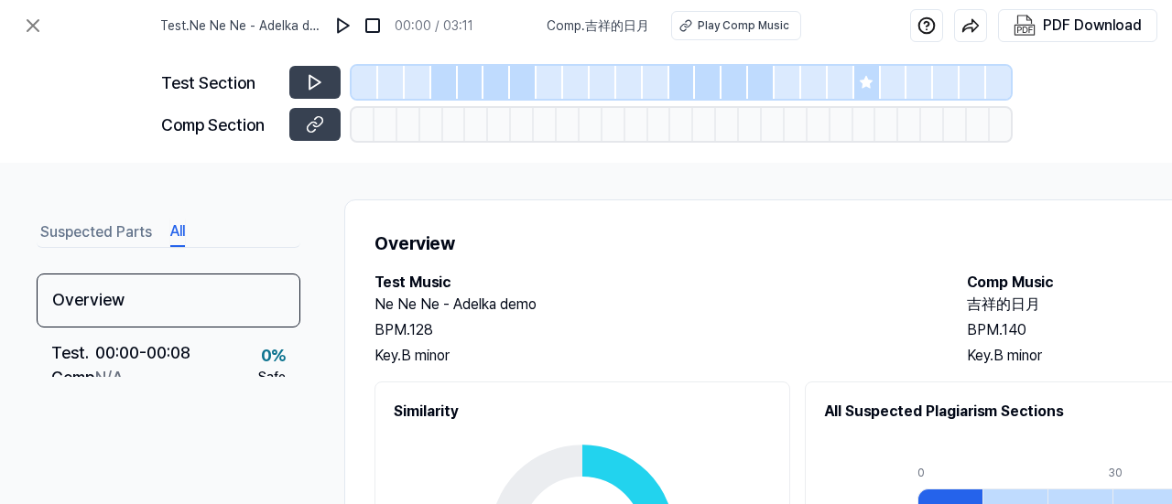
click at [180, 237] on button "All" at bounding box center [177, 232] width 15 height 29
click at [109, 225] on button "Suspected Parts" at bounding box center [96, 232] width 112 height 29
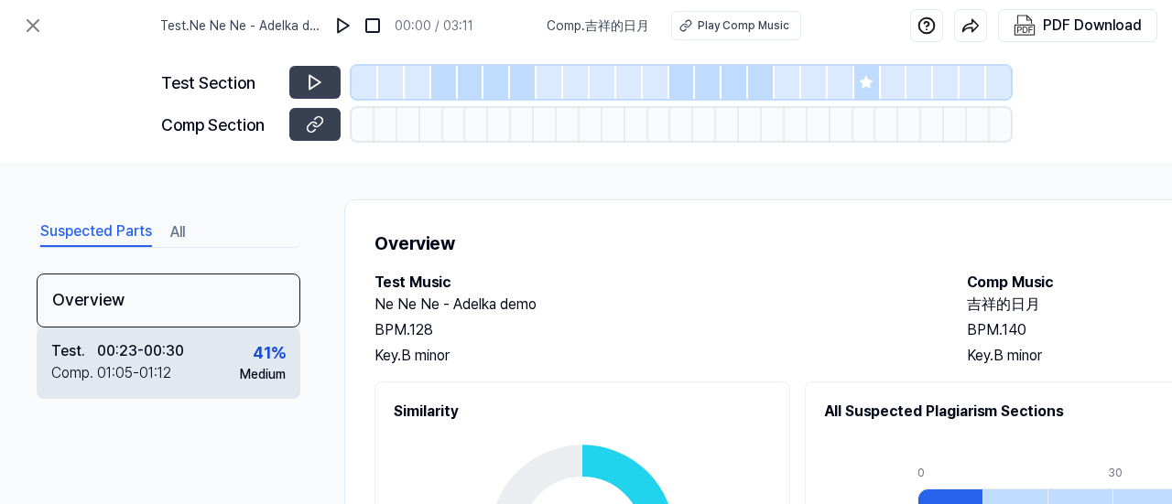
click at [110, 363] on div "01:05 - 01:12" at bounding box center [134, 373] width 74 height 22
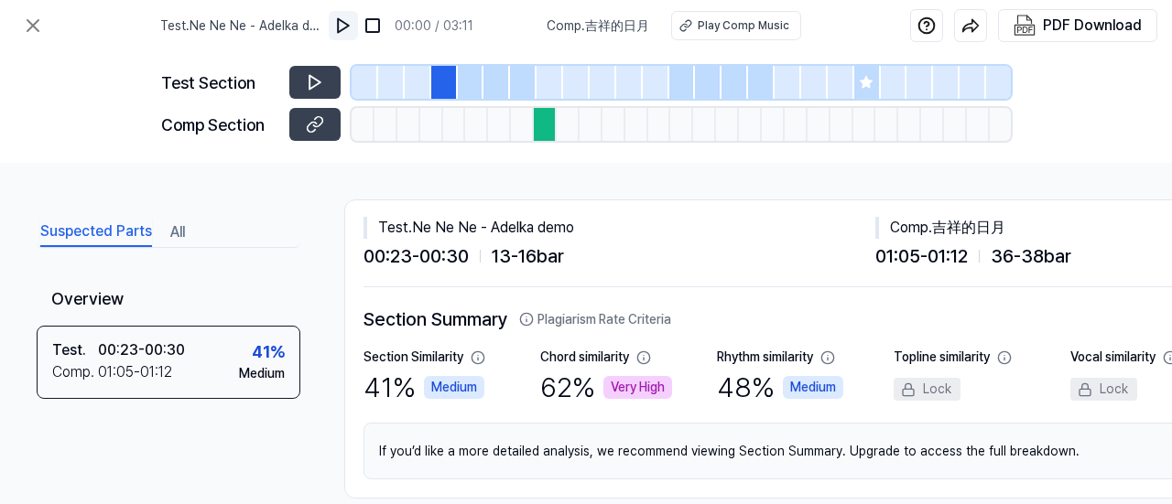
click at [348, 27] on img at bounding box center [343, 25] width 18 height 18
click at [348, 27] on img at bounding box center [345, 25] width 18 height 18
click at [311, 127] on icon at bounding box center [315, 124] width 18 height 18
click at [39, 29] on icon at bounding box center [33, 26] width 22 height 22
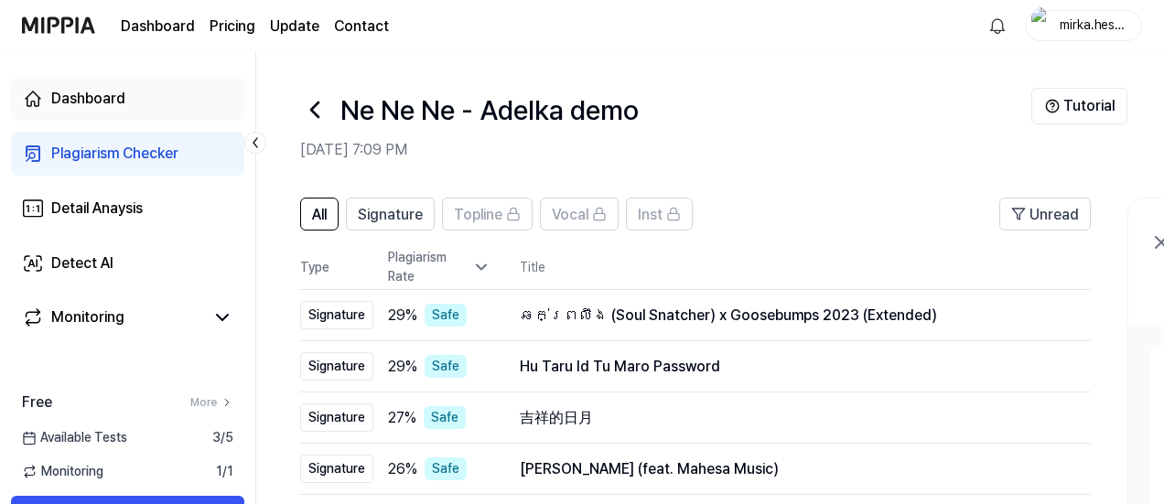
click at [105, 95] on div "Dashboard" at bounding box center [88, 99] width 74 height 22
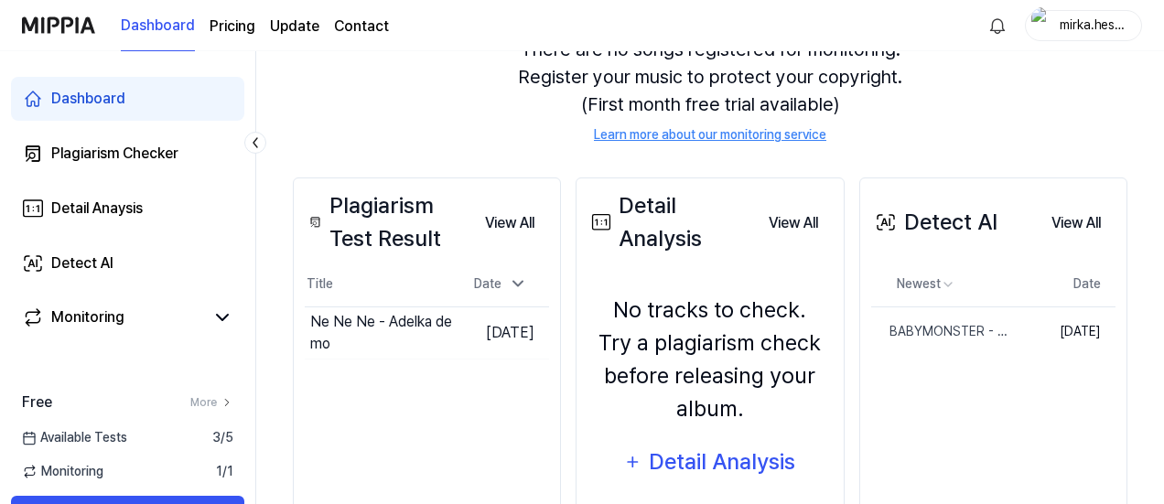
scroll to position [200, 0]
click at [373, 341] on button "Go to Results" at bounding box center [403, 332] width 98 height 29
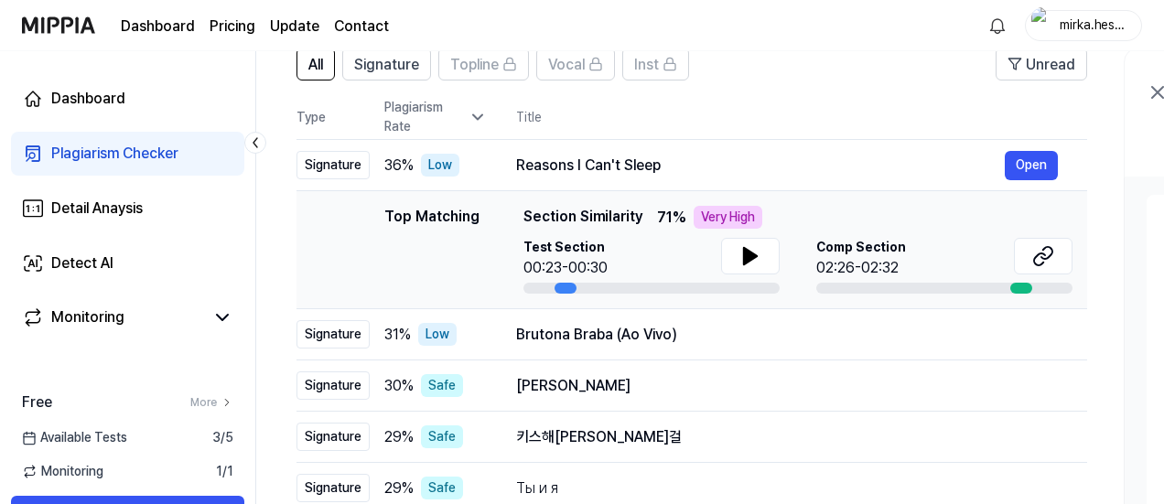
scroll to position [0, 0]
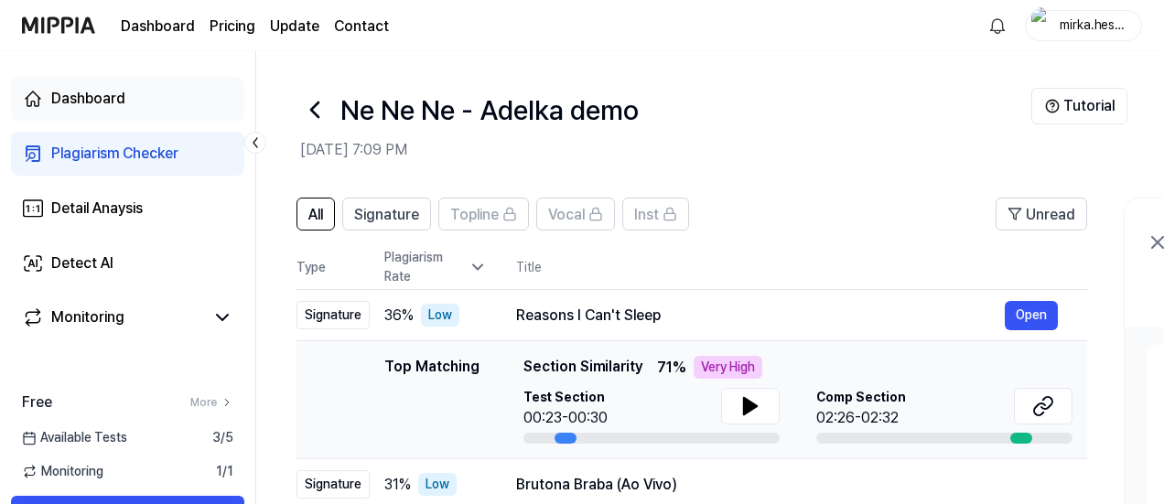
click at [71, 89] on div "Dashboard" at bounding box center [88, 99] width 74 height 22
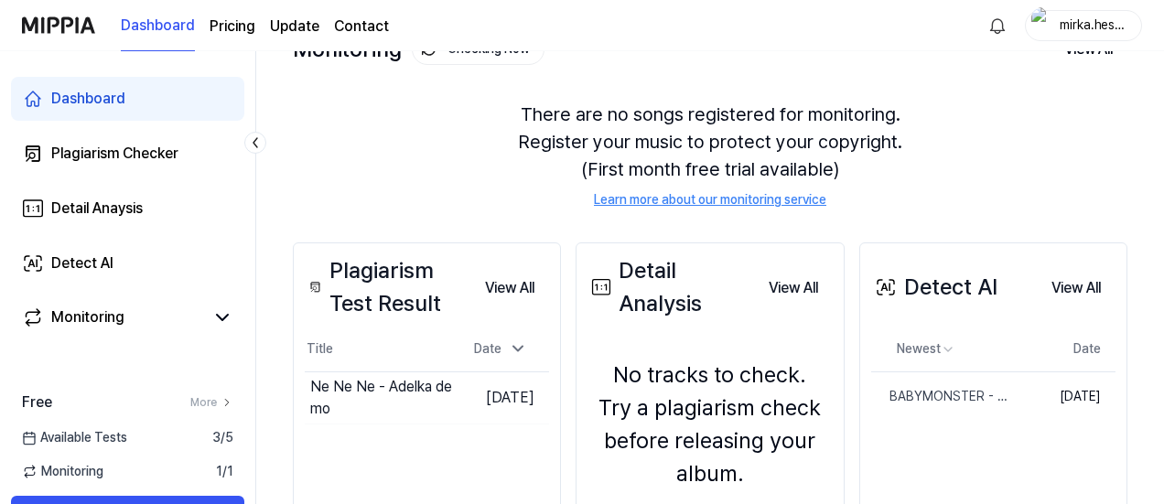
scroll to position [135, 0]
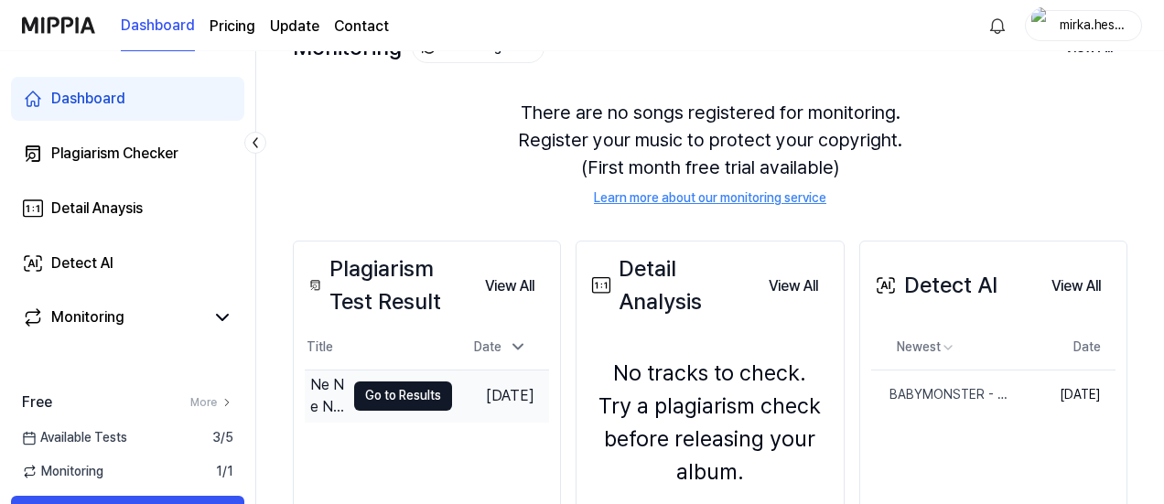
click at [398, 396] on button "Go to Results" at bounding box center [403, 396] width 98 height 29
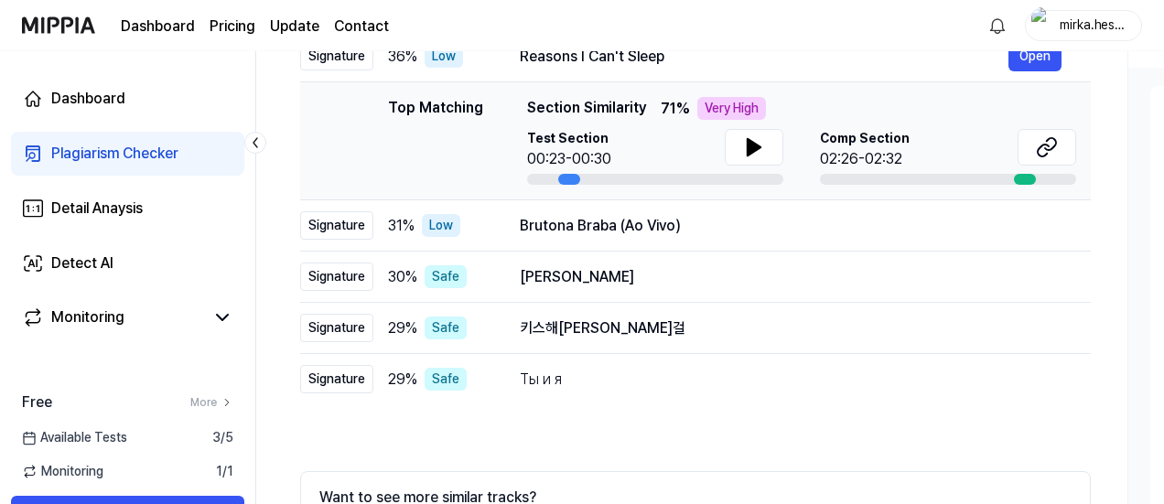
scroll to position [152, 0]
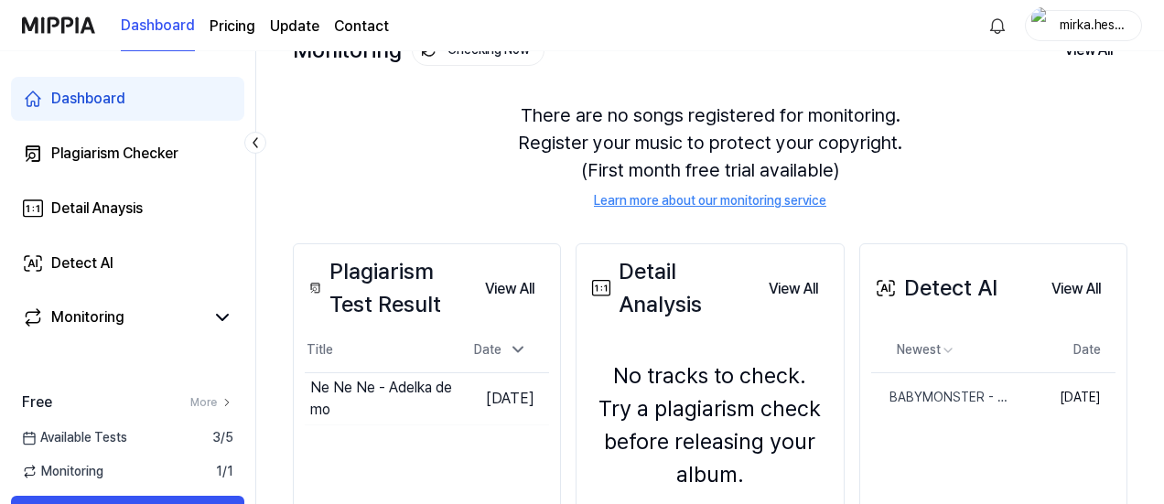
scroll to position [134, 0]
click at [370, 392] on button "Go to Results" at bounding box center [403, 398] width 98 height 29
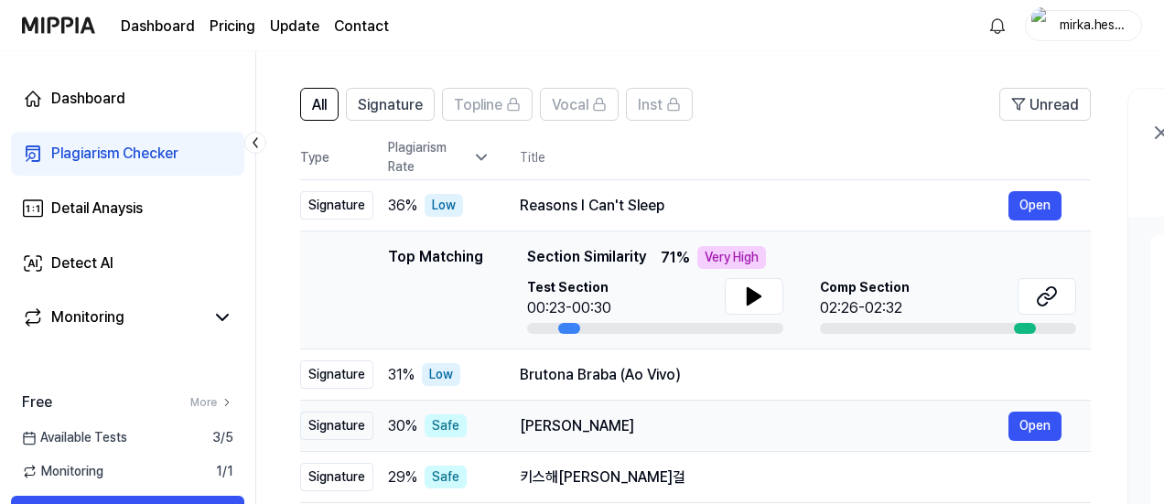
scroll to position [207, 0]
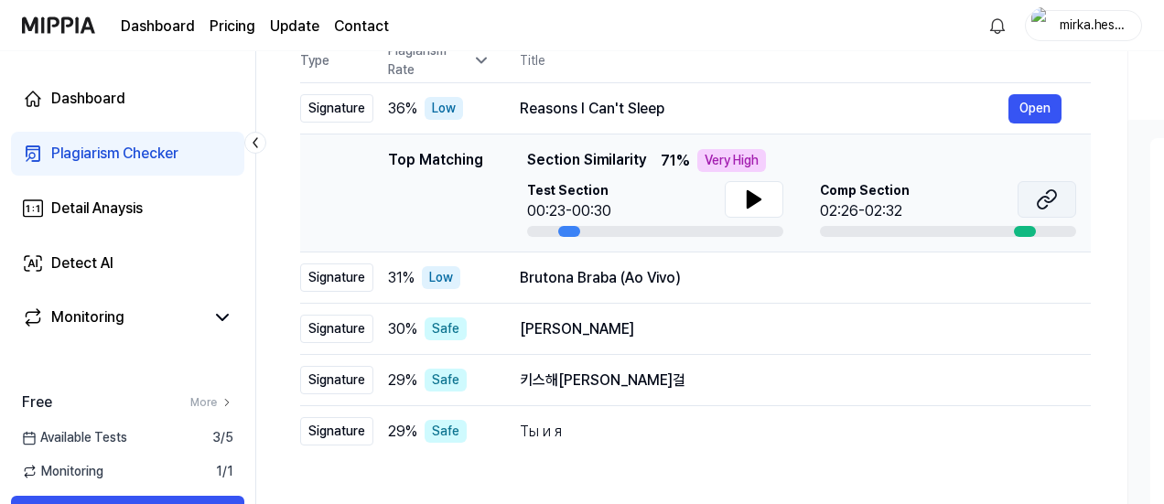
click at [1051, 200] on icon at bounding box center [1047, 200] width 22 height 22
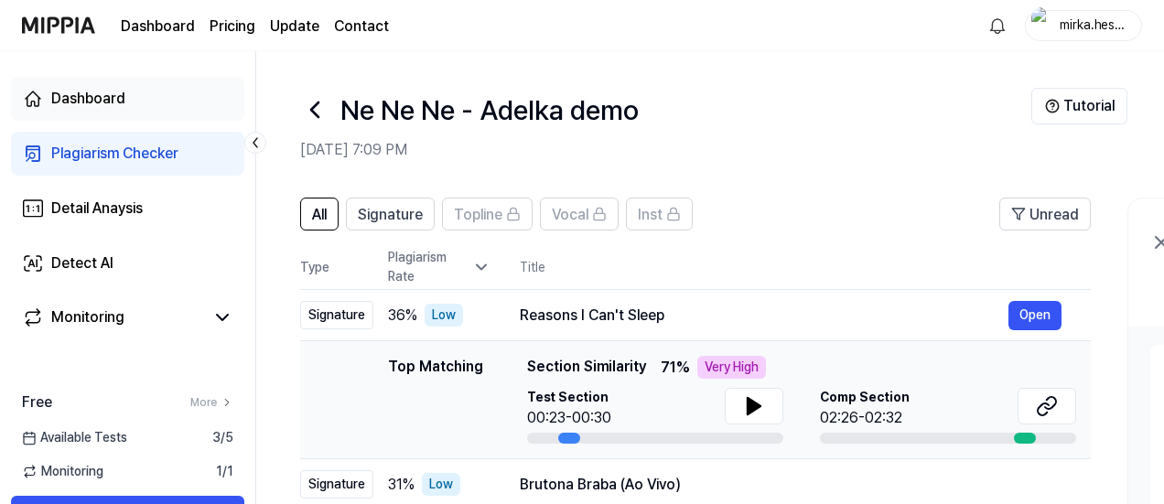
click at [96, 103] on div "Dashboard" at bounding box center [88, 99] width 74 height 22
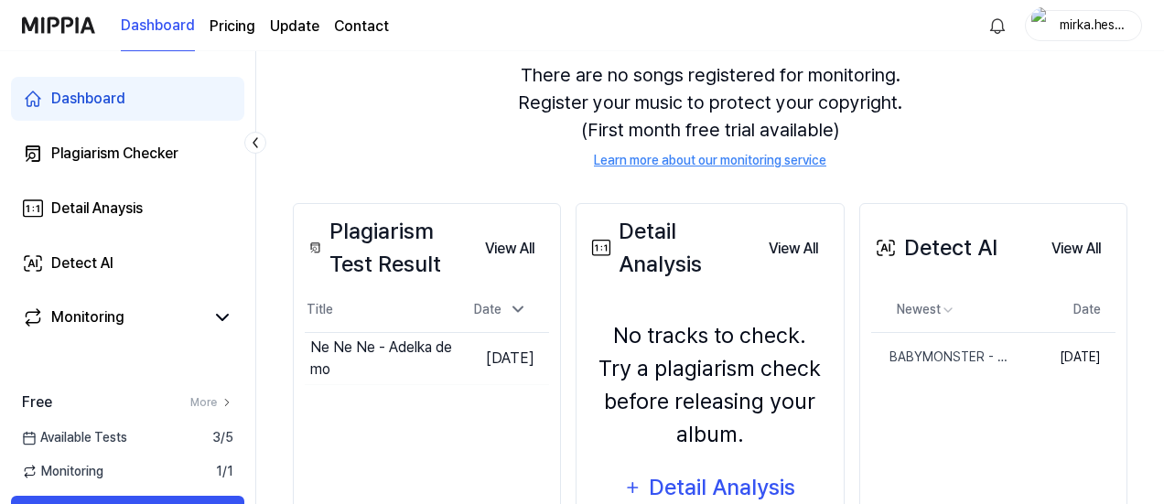
scroll to position [174, 0]
click at [361, 350] on button "Go to Results" at bounding box center [403, 357] width 98 height 29
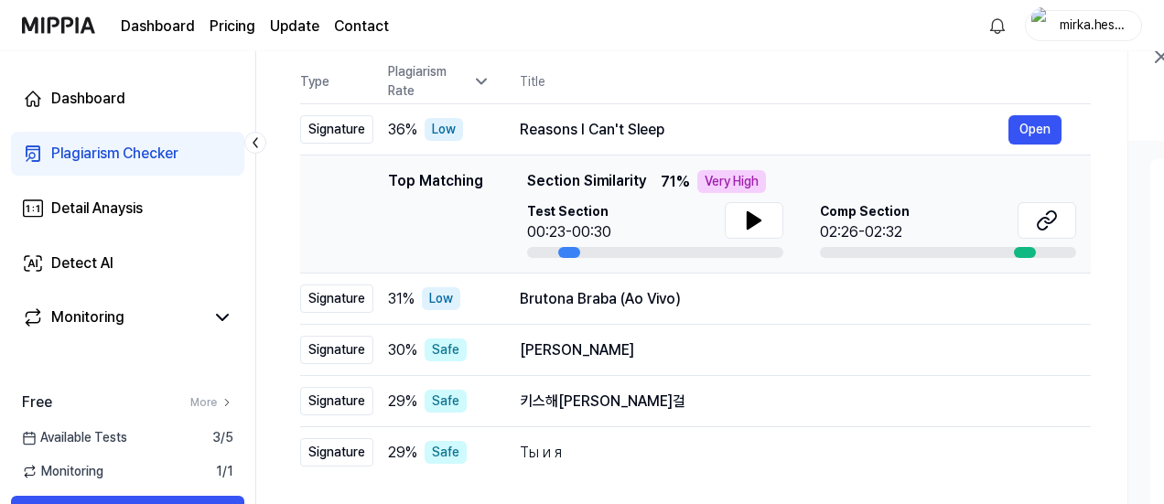
scroll to position [187, 0]
click at [1055, 222] on icon at bounding box center [1047, 220] width 22 height 22
click at [93, 90] on div "Dashboard" at bounding box center [88, 99] width 74 height 22
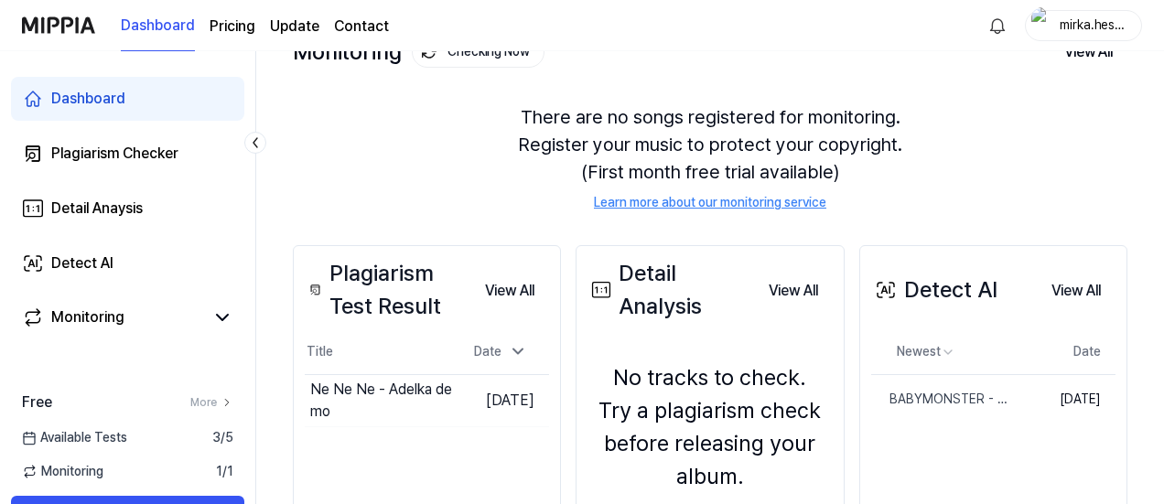
scroll to position [132, 0]
click at [882, 395] on div "BABYMONSTER - ‘FOREVER’ M⧸V" at bounding box center [905, 398] width 68 height 19
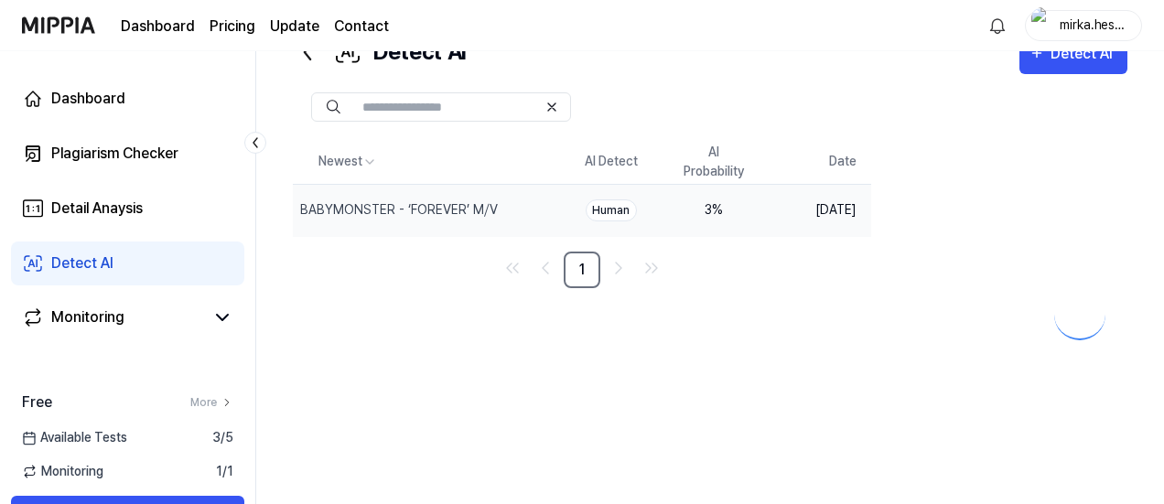
scroll to position [0, 0]
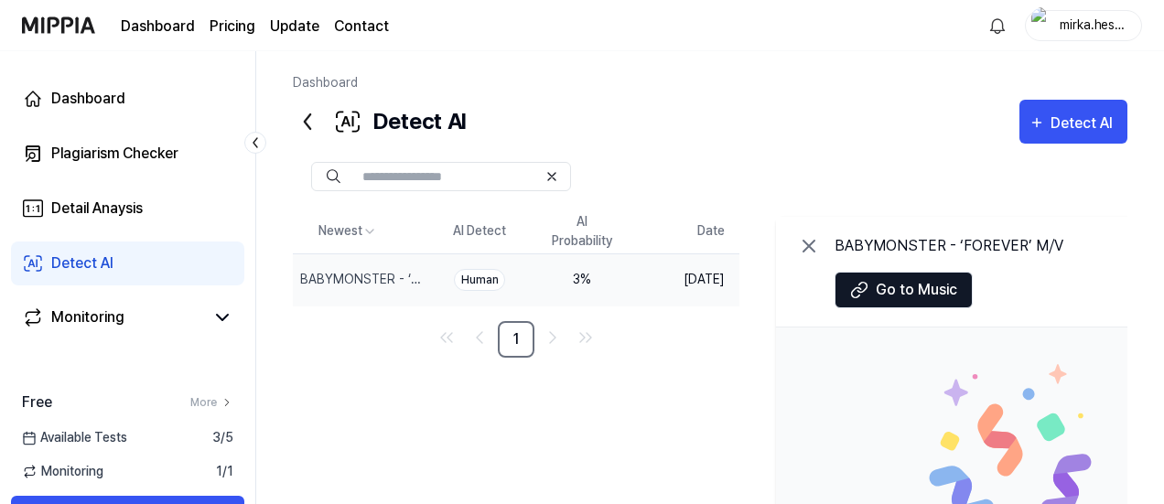
click at [727, 281] on td "[DATE]" at bounding box center [686, 280] width 106 height 52
click at [69, 105] on div "Dashboard" at bounding box center [88, 99] width 74 height 22
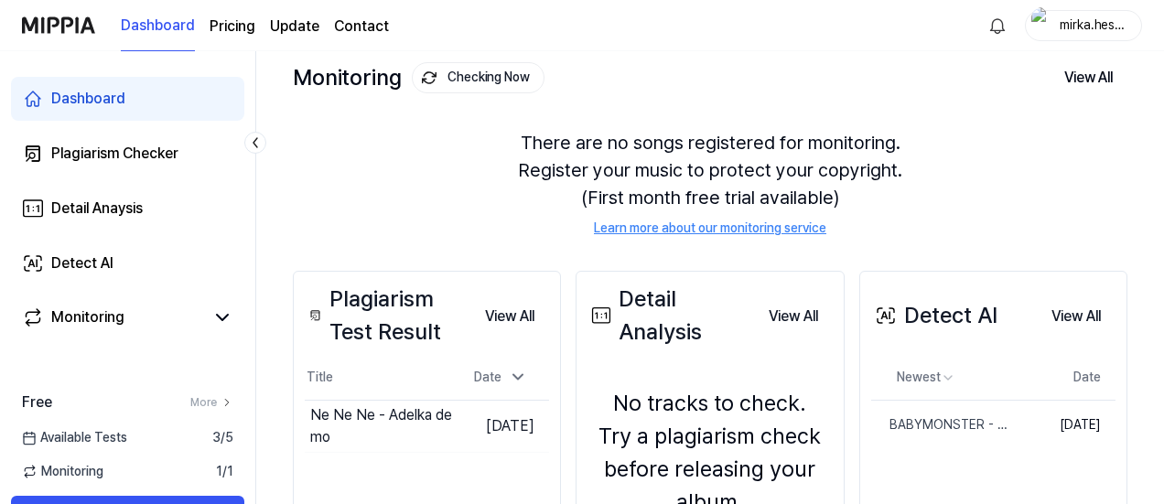
scroll to position [106, 0]
click at [372, 421] on button "Go to Results" at bounding box center [403, 425] width 98 height 29
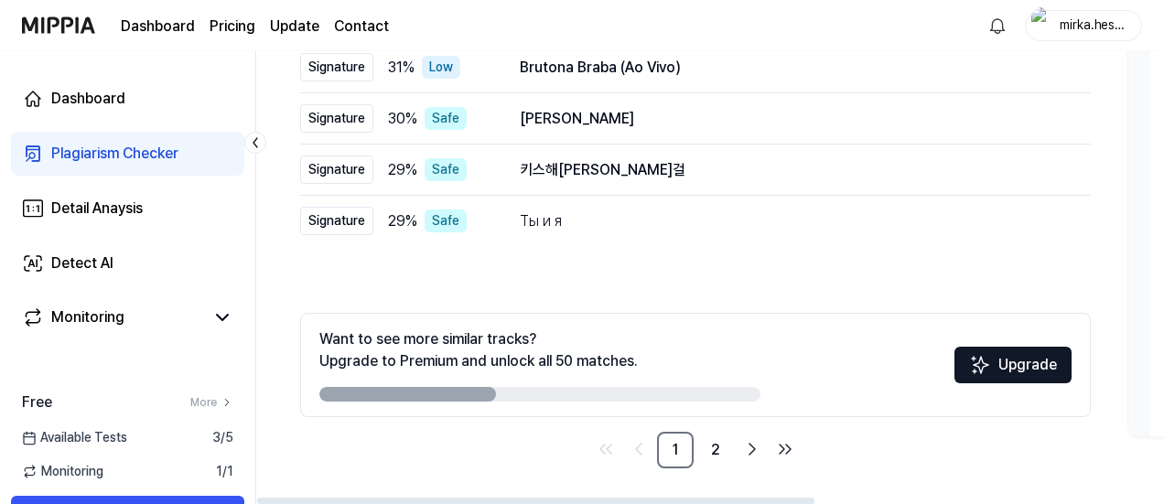
scroll to position [0, 0]
